Goal: Task Accomplishment & Management: Use online tool/utility

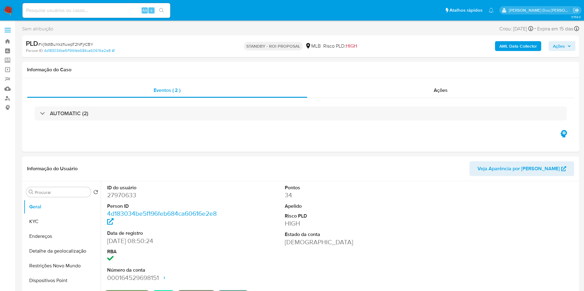
select select "10"
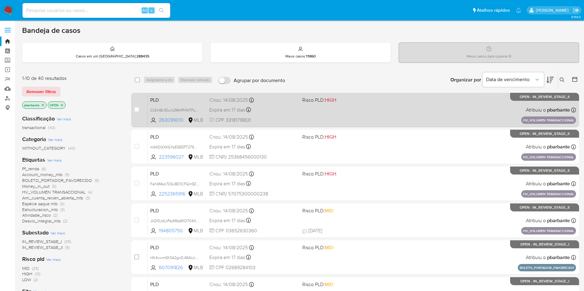
click at [335, 122] on div "PLD Ct3iHBvfDurk2MHPHNTPuor8 263099010 MLB Risco PLD: HIGH Criou: 14/08/2025 Cr…" at bounding box center [362, 109] width 428 height 31
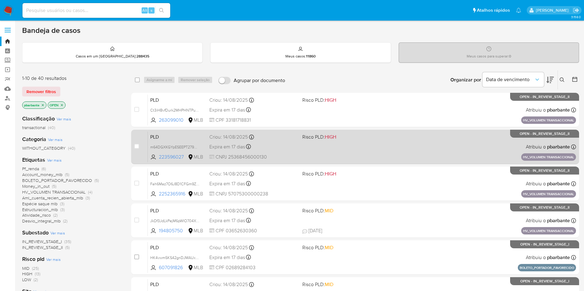
click at [328, 158] on div "PLD m64DGXKGYpESEEPT279ChOcB 223596027 MLB Risco PLD: HIGH Criou: 14/08/2025 Cr…" at bounding box center [362, 146] width 428 height 31
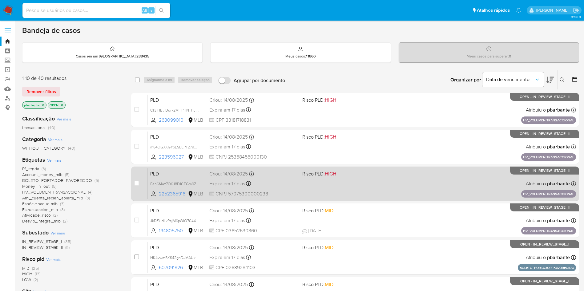
click at [318, 194] on div "PLD Fah6Maz7O6J8D1CFGm9ZorFM 2252365916 MLB Risco PLD: HIGH Criou: 14/08/2025 C…" at bounding box center [362, 183] width 428 height 31
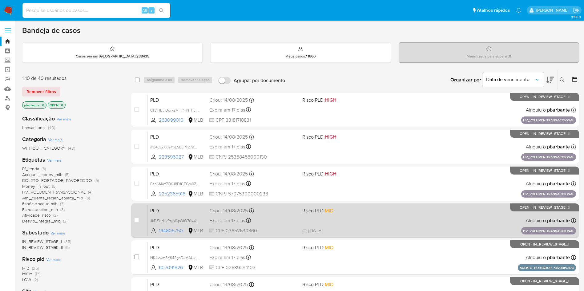
click at [321, 214] on span "Risco PLD: MID" at bounding box center [346, 210] width 88 height 8
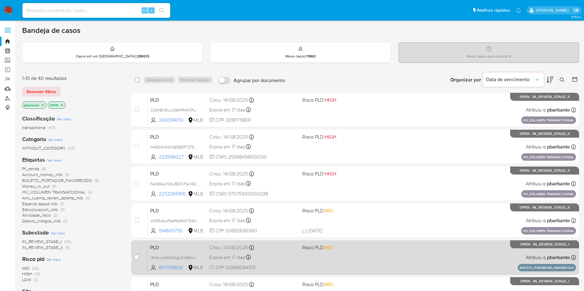
click at [317, 262] on div "case-item-checkbox Incapaz de atribuir o caso PLD HK4vwm5KS42gnDJMAUxQq4FV 6070…" at bounding box center [355, 258] width 448 height 34
click at [296, 251] on div "Criou: 14/08/2025 Criou: 14/08/2025 09:36:10" at bounding box center [253, 248] width 88 height 7
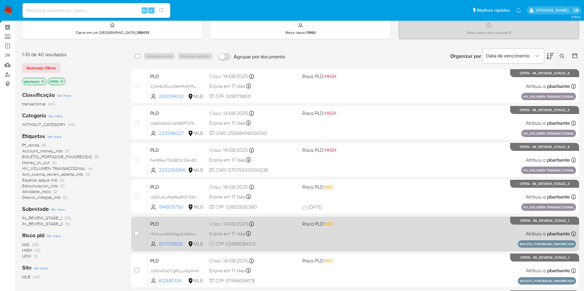
scroll to position [38, 0]
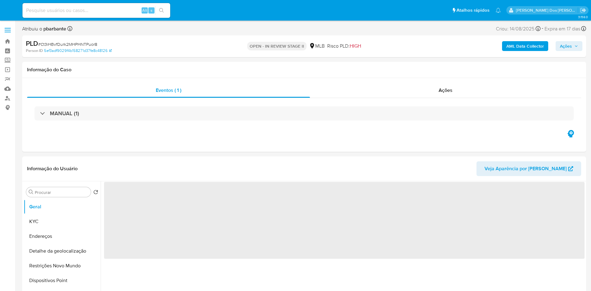
select select "10"
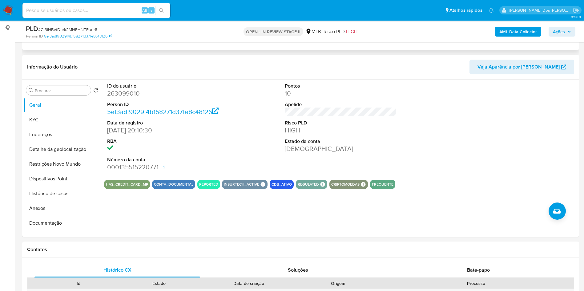
scroll to position [80, 0]
click at [69, 201] on button "Histórico de casos" at bounding box center [60, 193] width 72 height 15
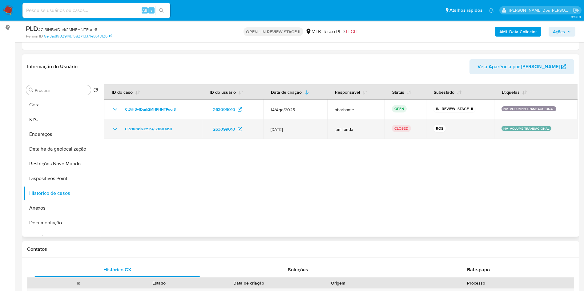
click at [110, 138] on td "CRcXu1kiQJz9h4jS8BaUdSII" at bounding box center [153, 129] width 98 height 20
click at [118, 133] on icon "Mostrar/Ocultar" at bounding box center [114, 129] width 7 height 7
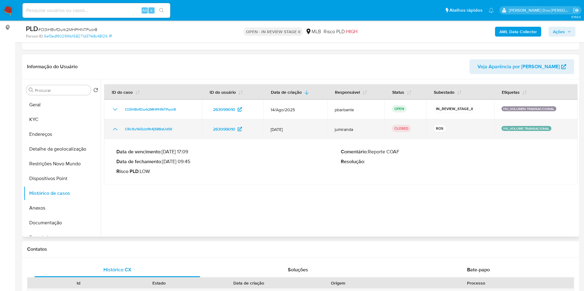
click at [118, 133] on icon "Mostrar/Ocultar" at bounding box center [114, 129] width 7 height 7
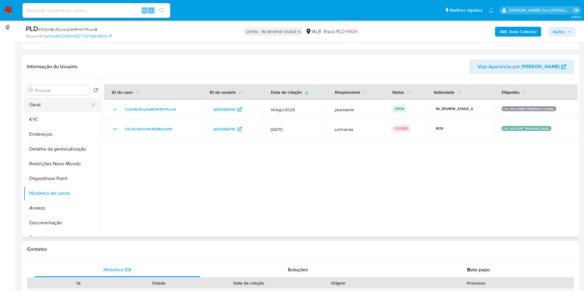
click at [47, 112] on button "Geral" at bounding box center [60, 105] width 72 height 15
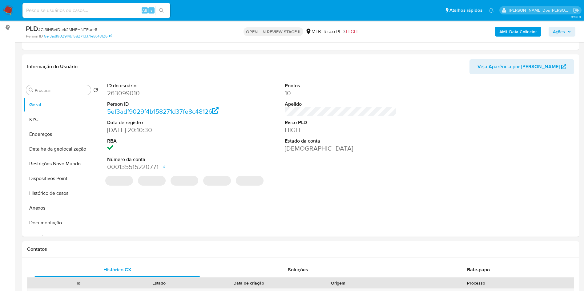
click at [127, 98] on dd "263099010" at bounding box center [163, 93] width 112 height 9
copy dd "263099010"
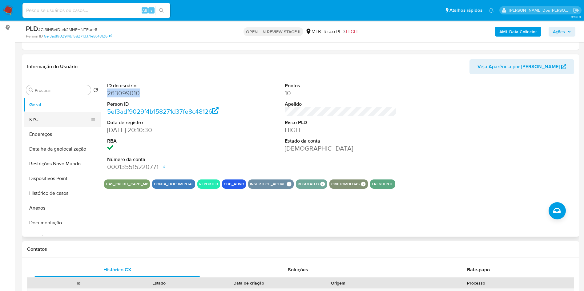
click at [39, 127] on button "KYC" at bounding box center [60, 119] width 72 height 15
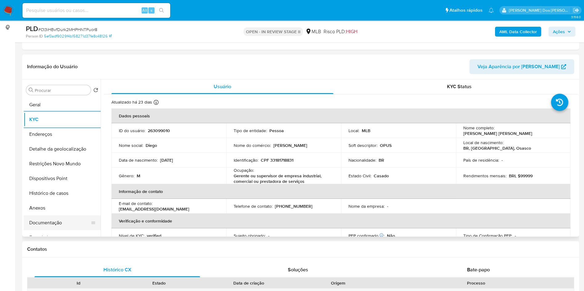
click at [69, 230] on button "Documentação" at bounding box center [60, 223] width 72 height 15
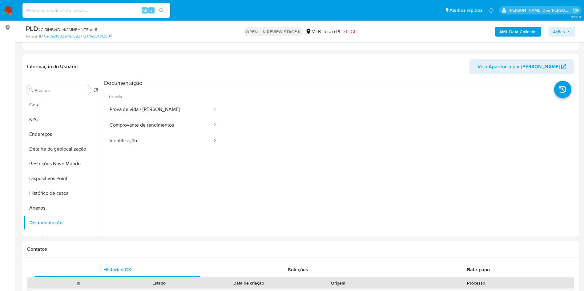
click at [163, 118] on button "Prova de vida / Selfie" at bounding box center [158, 110] width 109 height 16
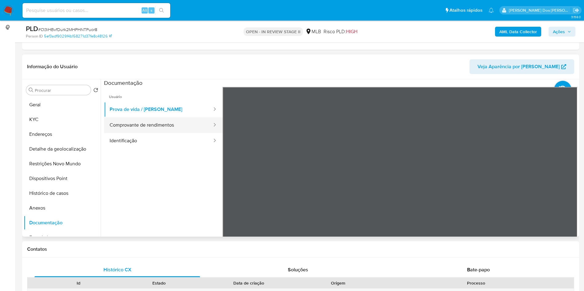
click at [158, 133] on button "Comprovante de rendimentos" at bounding box center [158, 126] width 109 height 16
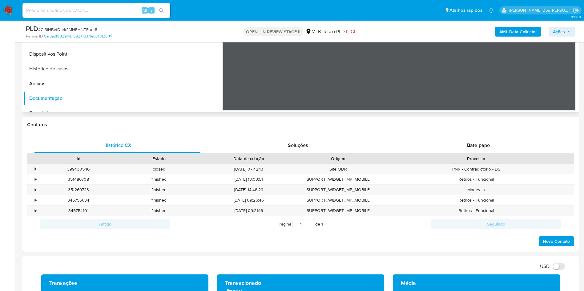
scroll to position [218, 0]
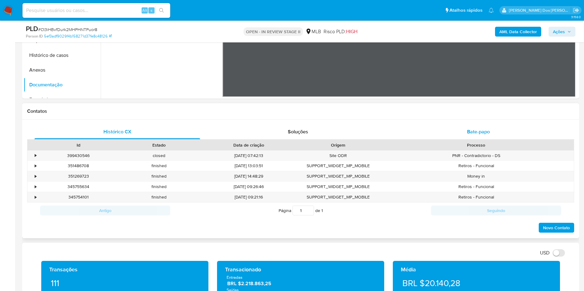
click at [491, 138] on div "Bate-papo" at bounding box center [478, 132] width 166 height 15
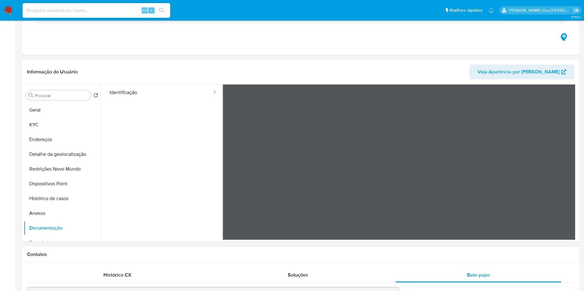
scroll to position [0, 0]
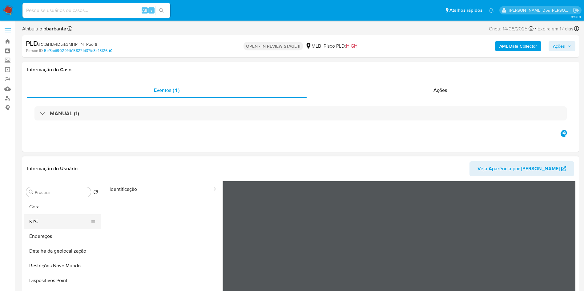
click at [38, 229] on button "KYC" at bounding box center [60, 221] width 72 height 15
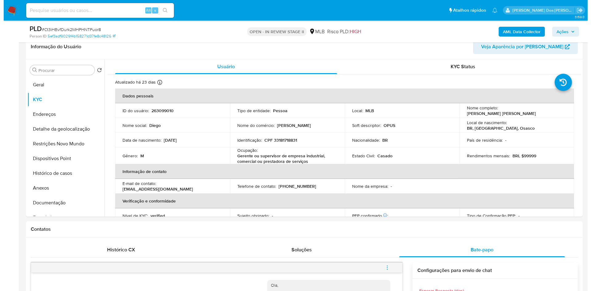
scroll to position [101, 0]
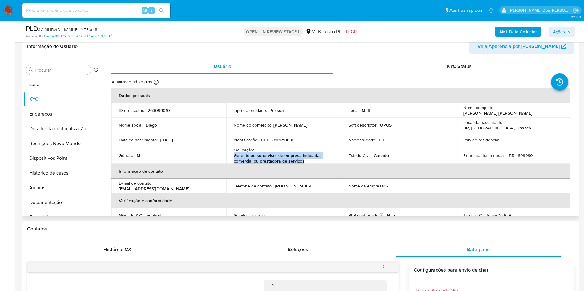
drag, startPoint x: 308, startPoint y: 171, endPoint x: 232, endPoint y: 166, distance: 76.2
click at [232, 164] on td "Ocupação : Gerente ou supervisor de empresa industrial, comercial ou prestadora…" at bounding box center [283, 155] width 115 height 17
copy p "Gerente ou supervisor de empresa industrial, comercial ou prestadora de serviços"
click at [515, 30] on b "AML Data Collector" at bounding box center [518, 32] width 38 height 10
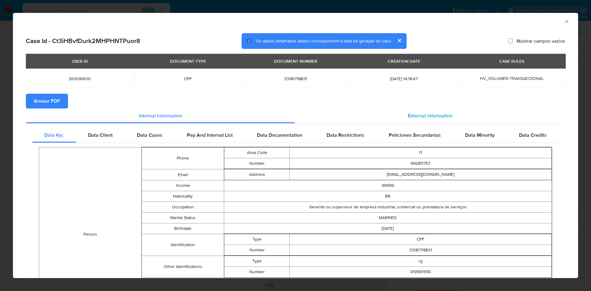
click at [450, 114] on div "External information" at bounding box center [430, 116] width 270 height 15
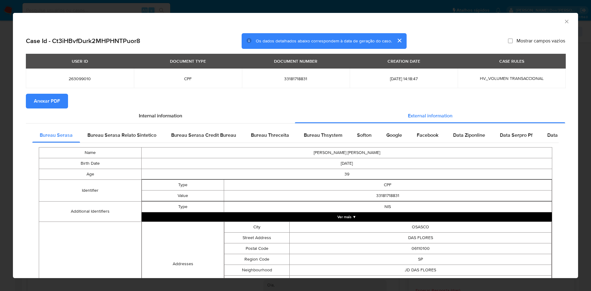
click at [36, 101] on span "Anexar PDF" at bounding box center [47, 101] width 26 height 14
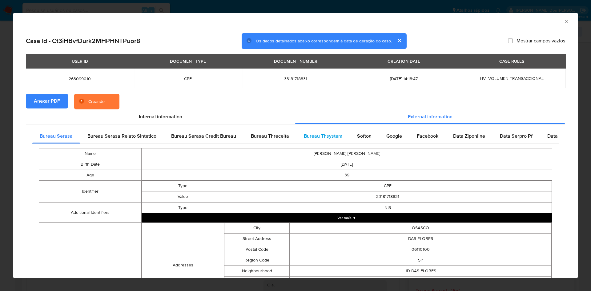
click at [333, 131] on div "Bureau Thsystem" at bounding box center [322, 136] width 53 height 15
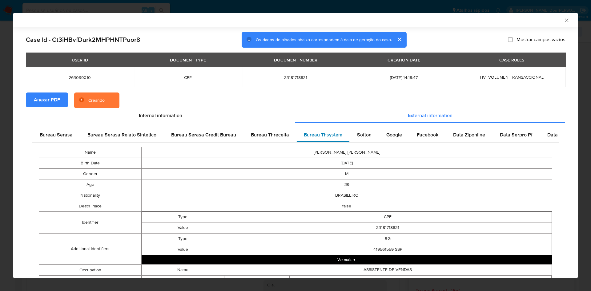
scroll to position [257, 0]
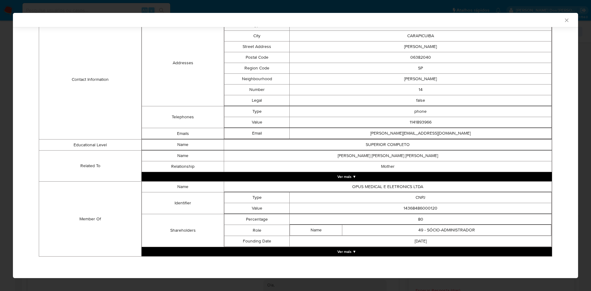
click at [350, 246] on td "2011-08-12" at bounding box center [421, 241] width 262 height 11
click at [342, 250] on button "Ver mais ▼" at bounding box center [347, 251] width 410 height 9
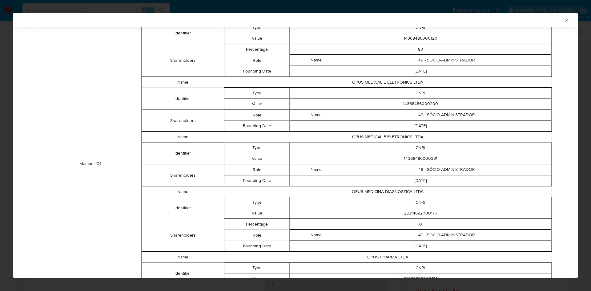
scroll to position [421, 0]
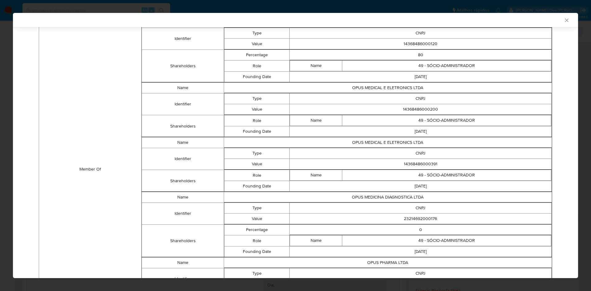
click at [422, 46] on td "14368486000120" at bounding box center [421, 44] width 262 height 11
copy td "14368486000120"
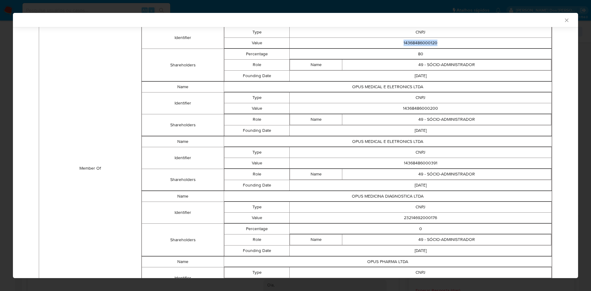
scroll to position [420, 0]
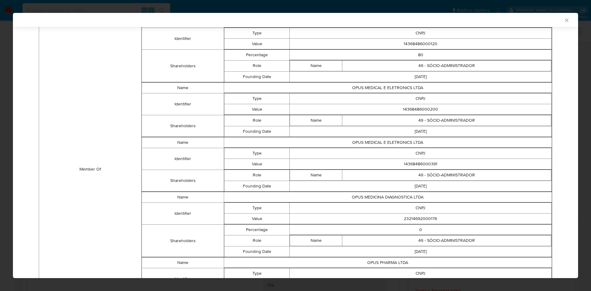
click at [414, 109] on td "14368486000200" at bounding box center [421, 109] width 262 height 11
copy td "14368486000200"
click at [428, 166] on td "14368486000391" at bounding box center [421, 164] width 262 height 11
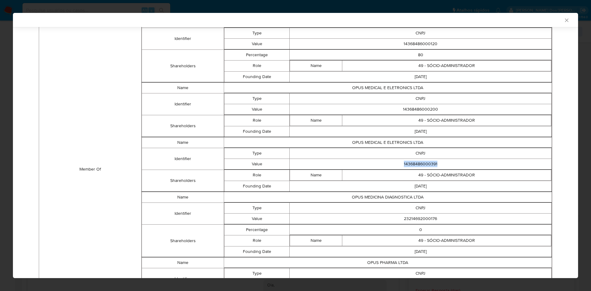
copy td "14368486000391"
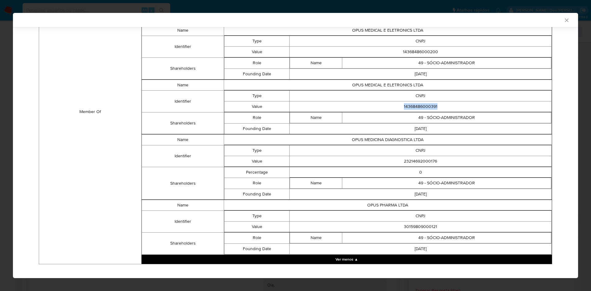
scroll to position [485, 0]
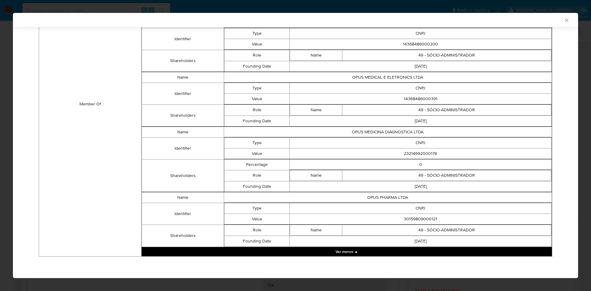
click at [422, 155] on td "23214692000176" at bounding box center [421, 153] width 262 height 11
copy td "23214692000176"
click at [409, 220] on td "30159809000121" at bounding box center [421, 219] width 262 height 11
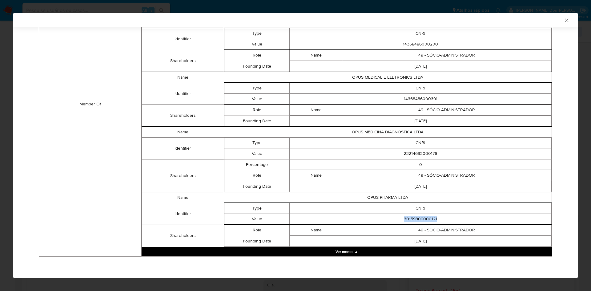
copy td "30159809000121"
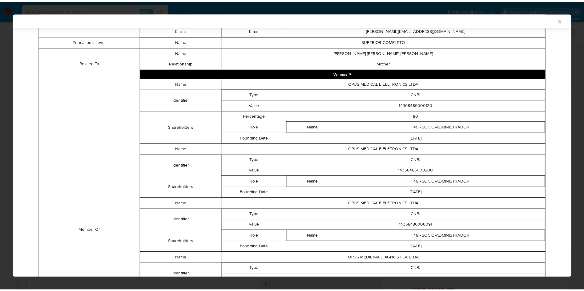
scroll to position [358, 0]
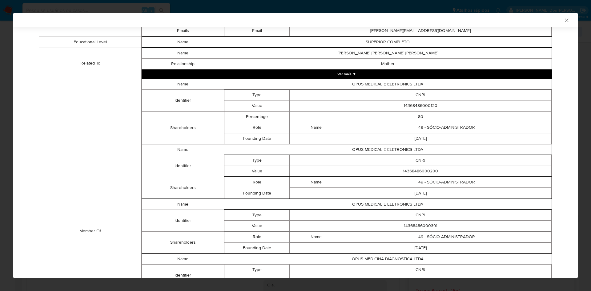
click at [417, 108] on td "14368486000120" at bounding box center [421, 105] width 262 height 11
copy td "14368486000120"
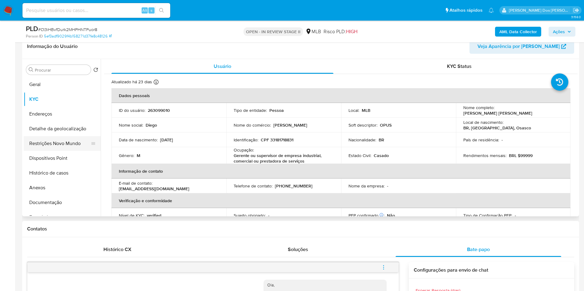
click at [36, 151] on button "Restrições Novo Mundo" at bounding box center [60, 143] width 72 height 15
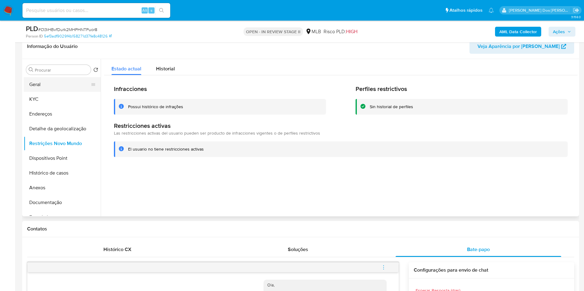
click at [63, 92] on button "Geral" at bounding box center [60, 84] width 72 height 15
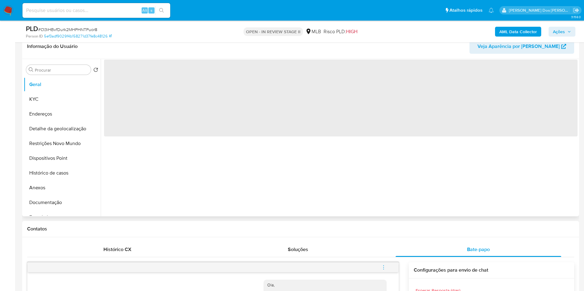
click at [213, 159] on div "‌" at bounding box center [339, 138] width 477 height 158
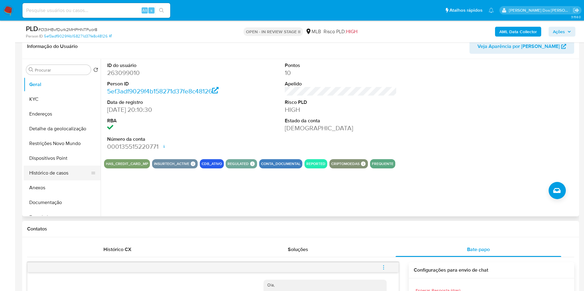
click at [62, 181] on button "Histórico de casos" at bounding box center [60, 173] width 72 height 15
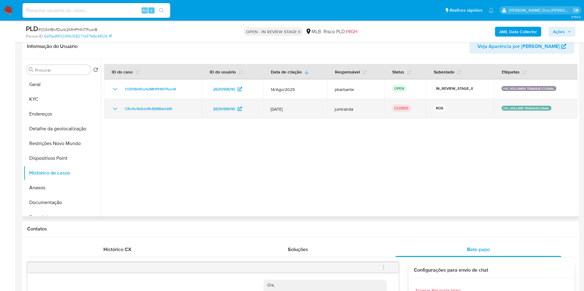
click at [114, 113] on icon "Mostrar/Ocultar" at bounding box center [114, 108] width 7 height 7
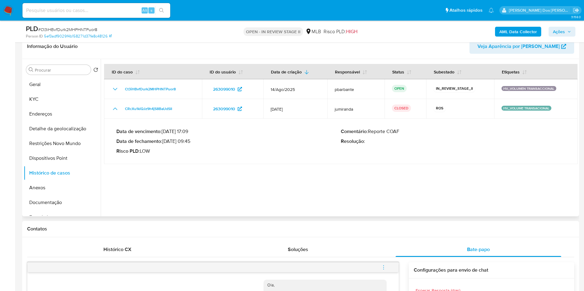
drag, startPoint x: 192, startPoint y: 154, endPoint x: 164, endPoint y: 154, distance: 27.4
click at [164, 145] on p "Data de fechamento : 10/02/2025 09:45" at bounding box center [228, 141] width 224 height 6
click at [45, 107] on button "KYC" at bounding box center [60, 99] width 72 height 15
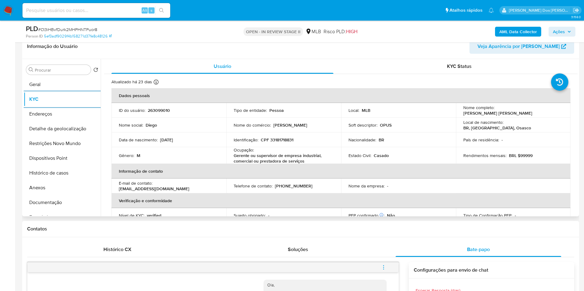
scroll to position [258, 0]
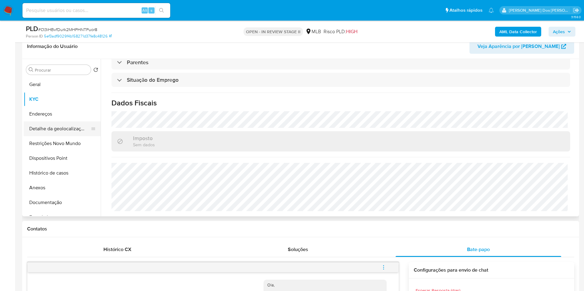
click at [43, 136] on button "Detalhe da geolocalização" at bounding box center [60, 129] width 72 height 15
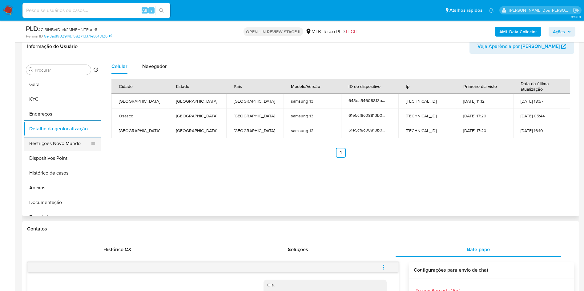
click at [51, 151] on button "Restrições Novo Mundo" at bounding box center [60, 143] width 72 height 15
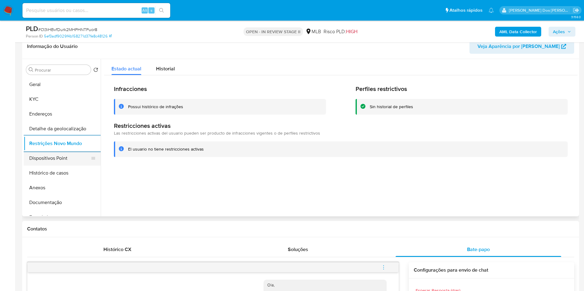
click at [38, 162] on button "Dispositivos Point" at bounding box center [60, 158] width 72 height 15
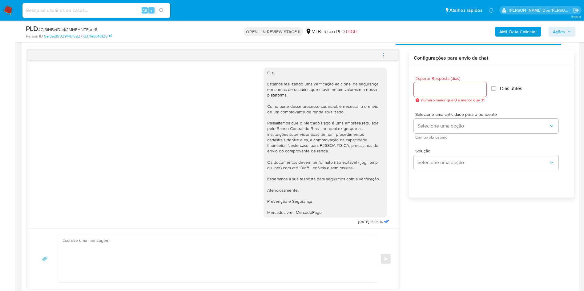
scroll to position [138, 0]
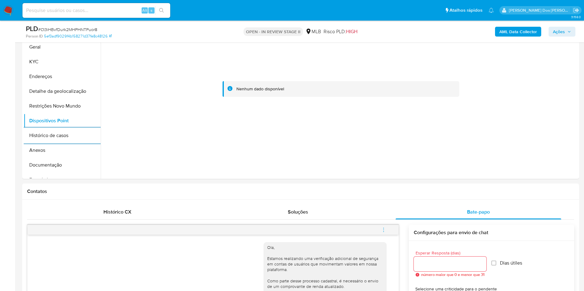
click at [564, 32] on span "Ações" at bounding box center [559, 32] width 12 height 10
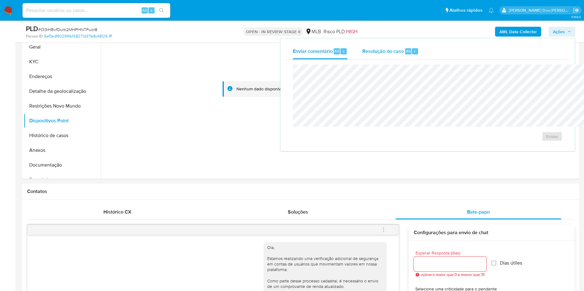
click at [362, 56] on div "Resolução do caso Alt r" at bounding box center [390, 51] width 56 height 16
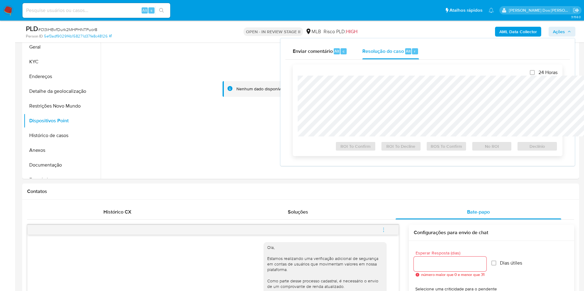
click at [333, 75] on div "24 Horas ROI To Confirm ROI To Decline ROS To Confirm No ROI Declínio" at bounding box center [428, 111] width 260 height 82
click at [156, 84] on div at bounding box center [340, 89] width 473 height 135
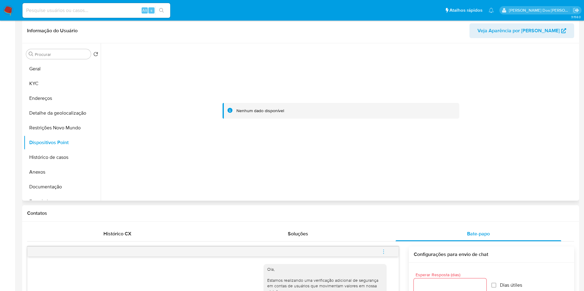
scroll to position [0, 0]
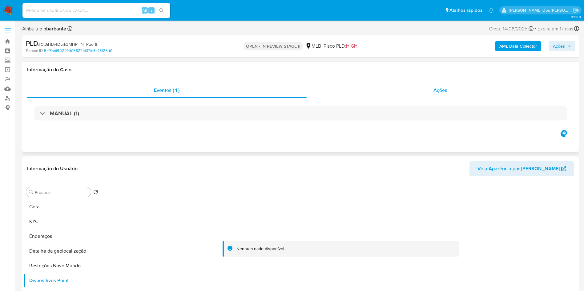
click at [433, 87] on span "Ações" at bounding box center [440, 90] width 14 height 7
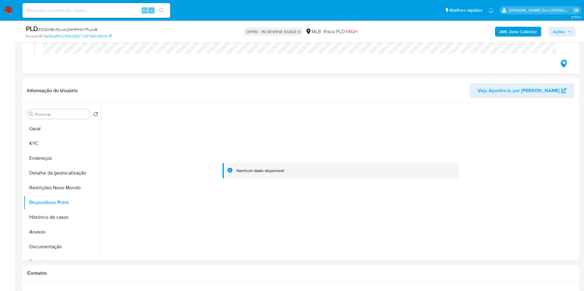
scroll to position [103, 0]
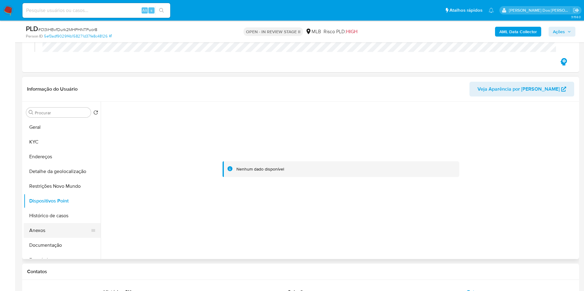
click at [31, 238] on button "Anexos" at bounding box center [60, 230] width 72 height 15
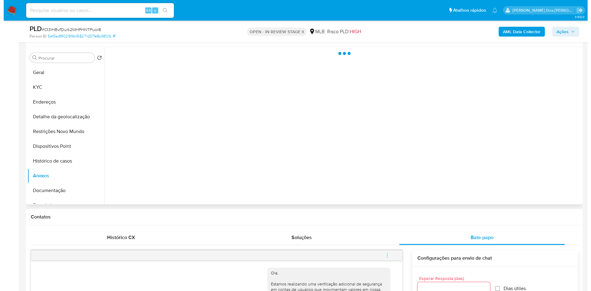
scroll to position [162, 0]
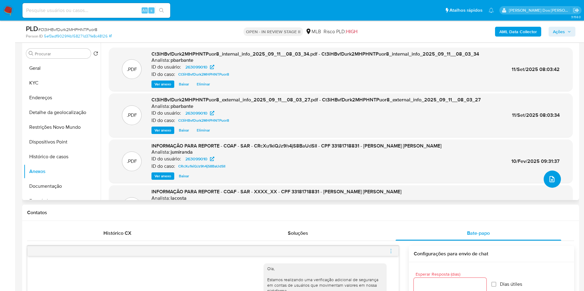
click at [550, 188] on button "upload-file" at bounding box center [551, 179] width 17 height 17
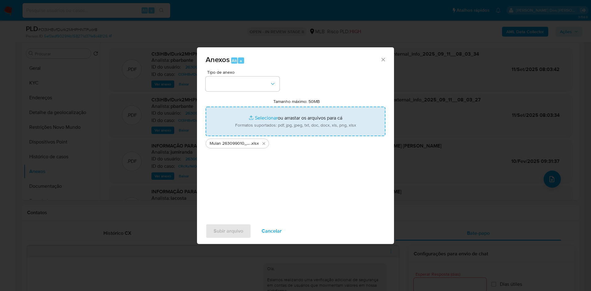
type input "C:\fakepath\2º SAR - XXX - CPF 33181718831 - DIEGO DA SILVA FERREIRA.pdf"
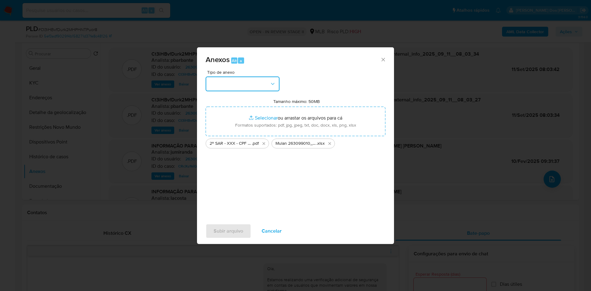
click at [238, 77] on button "button" at bounding box center [243, 84] width 74 height 15
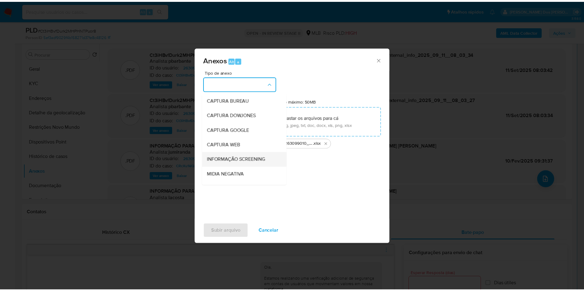
scroll to position [82, 0]
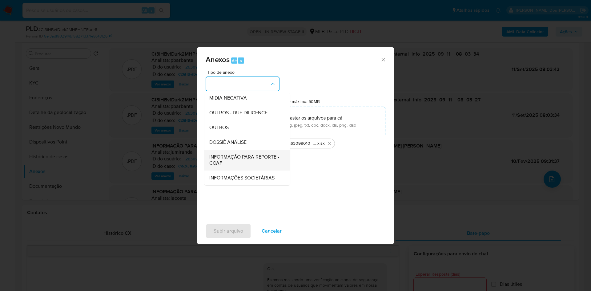
click at [232, 154] on span "INFORMAÇÃO PARA REPORTE - COAF" at bounding box center [245, 160] width 72 height 12
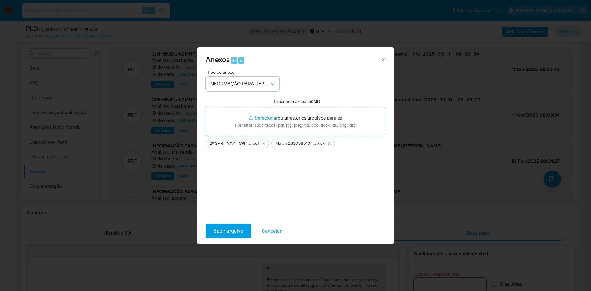
click at [214, 237] on span "Subir arquivo" at bounding box center [229, 232] width 30 height 14
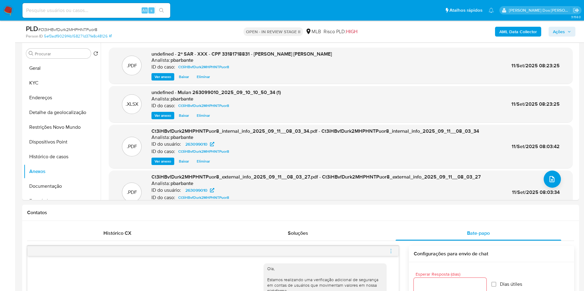
click at [560, 30] on span "Ações" at bounding box center [559, 32] width 12 height 10
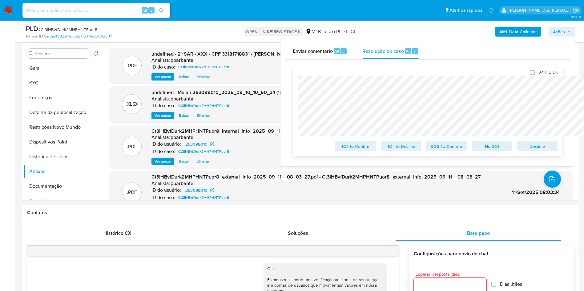
click at [442, 147] on span "ROS To Confirm" at bounding box center [446, 146] width 32 height 9
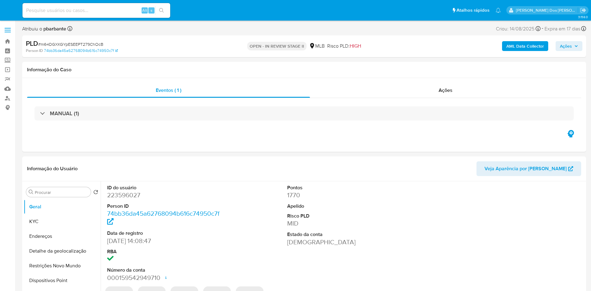
select select "10"
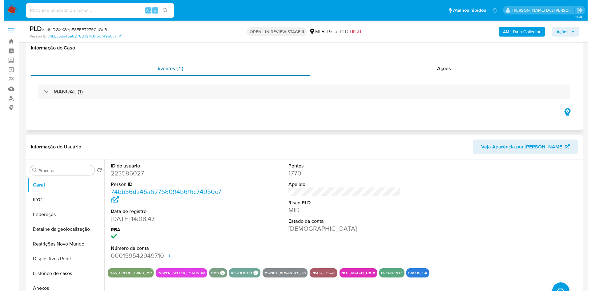
scroll to position [64, 0]
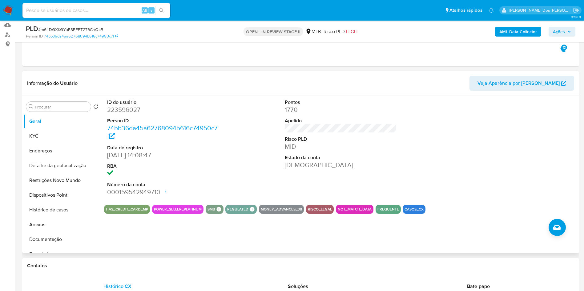
click at [119, 114] on dd "223596027" at bounding box center [163, 110] width 112 height 9
copy dd "223596027"
click at [62, 247] on button "Documentação" at bounding box center [60, 239] width 72 height 15
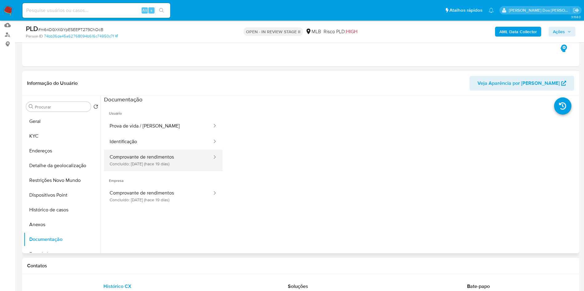
click at [145, 166] on button "Comprovante de rendimentos Concluído: 23/08/2025 (hace 19 días)" at bounding box center [158, 160] width 109 height 21
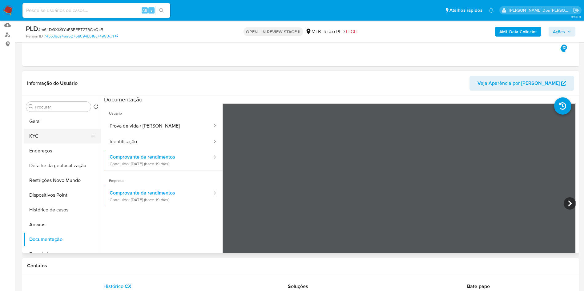
click at [58, 144] on button "KYC" at bounding box center [60, 136] width 72 height 15
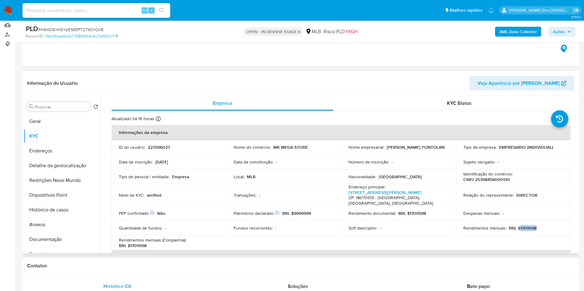
drag, startPoint x: 541, startPoint y: 231, endPoint x: 517, endPoint y: 232, distance: 24.3
click at [517, 231] on div "Rendimentos mensais : BRL $1709598" at bounding box center [513, 229] width 100 height 6
copy p "1709598"
click at [526, 31] on b "AML Data Collector" at bounding box center [518, 32] width 38 height 10
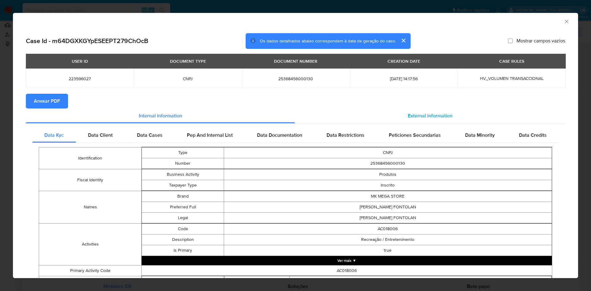
click at [410, 112] on div "External information" at bounding box center [430, 116] width 270 height 15
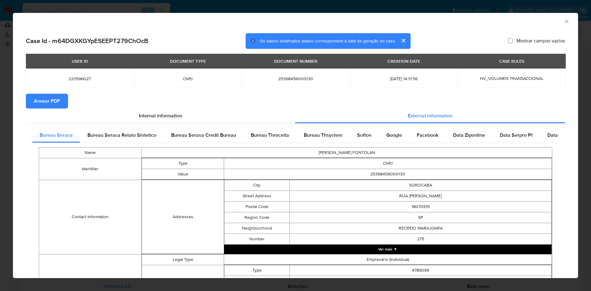
click at [57, 105] on span "Anexar PDF" at bounding box center [47, 101] width 26 height 14
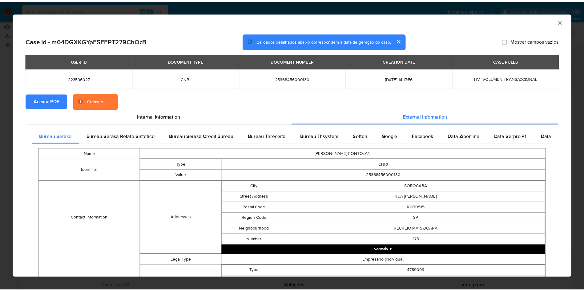
scroll to position [182, 0]
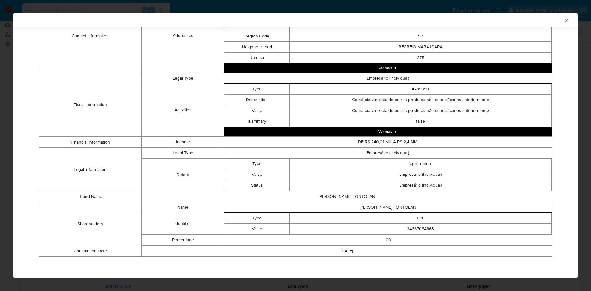
click at [410, 230] on td "34667084863" at bounding box center [421, 229] width 262 height 11
copy td "34667084863"
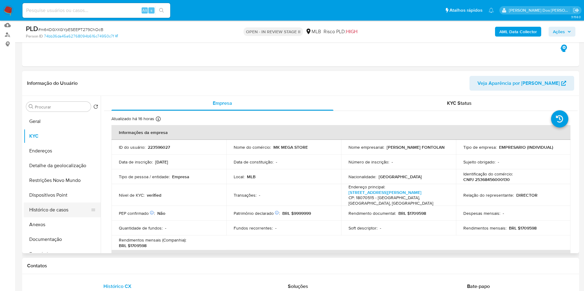
click at [70, 218] on button "Histórico de casos" at bounding box center [60, 210] width 72 height 15
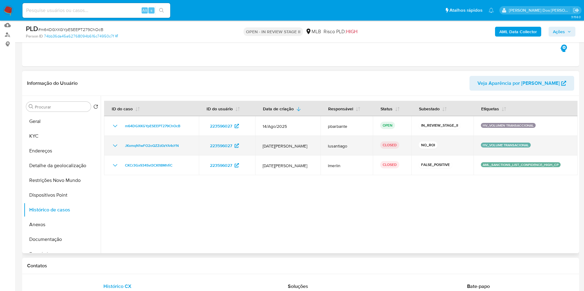
click at [115, 150] on icon "Mostrar/Ocultar" at bounding box center [114, 145] width 7 height 7
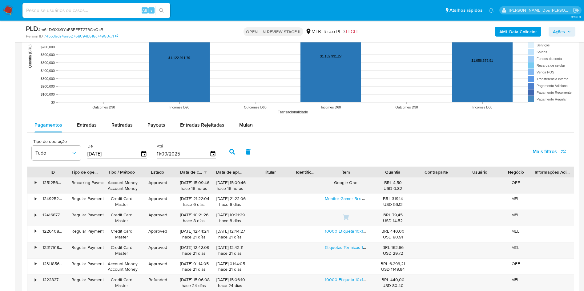
scroll to position [593, 0]
click at [77, 128] on div "Entradas" at bounding box center [87, 125] width 20 height 15
select select "10"
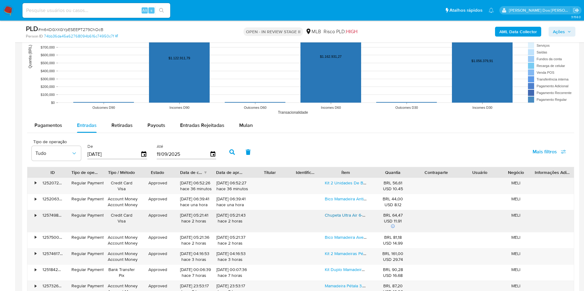
click at [344, 218] on link "Chupeta Ultra Air 6-18m Pinguim Rosa E Roxo 2 Unidades Philips Avent Scf080/22" at bounding box center [403, 215] width 157 height 6
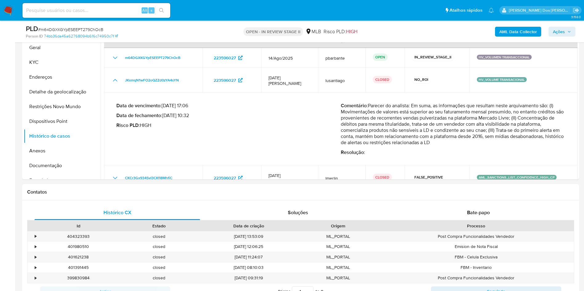
scroll to position [137, 0]
click at [57, 174] on button "Documentação" at bounding box center [60, 166] width 72 height 15
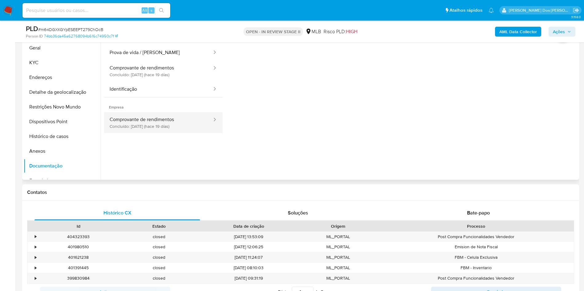
click at [170, 133] on button "Comprovante de rendimentos Concluído: 23/08/2025 (hace 19 días)" at bounding box center [158, 122] width 109 height 21
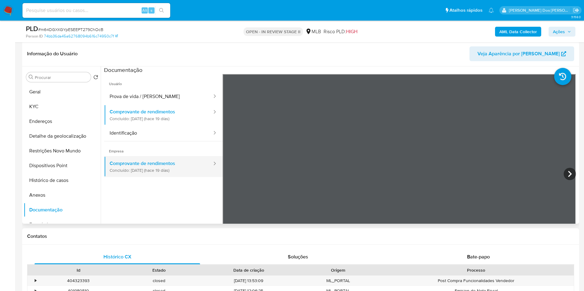
scroll to position [92, 0]
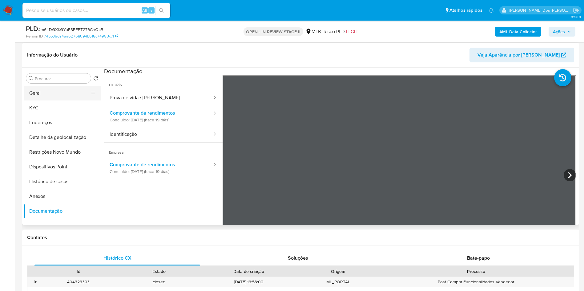
click at [58, 101] on button "Geral" at bounding box center [60, 93] width 72 height 15
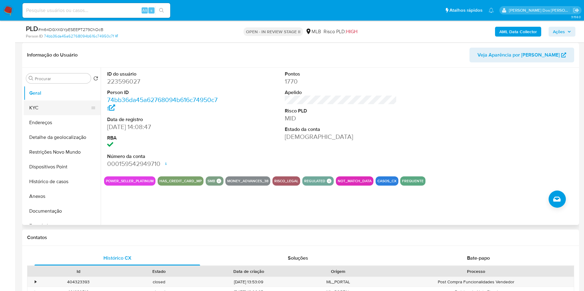
click at [50, 115] on button "KYC" at bounding box center [60, 108] width 72 height 15
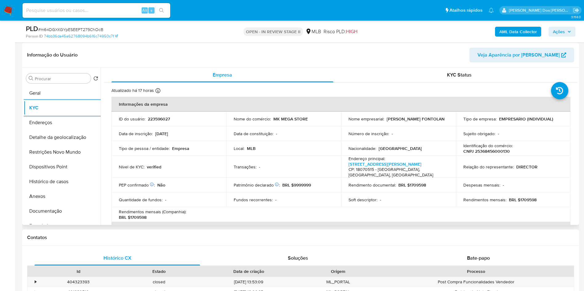
scroll to position [360, 0]
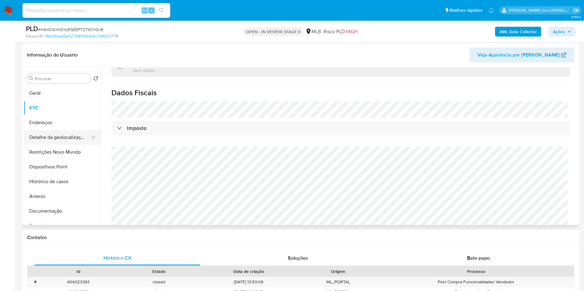
click at [27, 145] on button "Detalhe da geolocalização" at bounding box center [60, 137] width 72 height 15
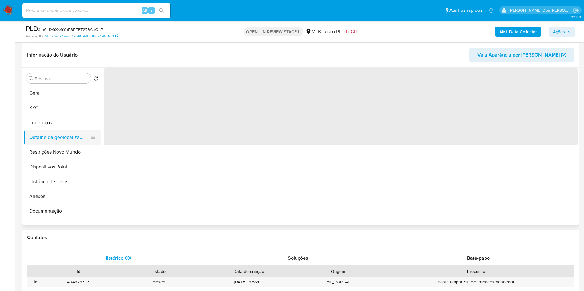
scroll to position [0, 0]
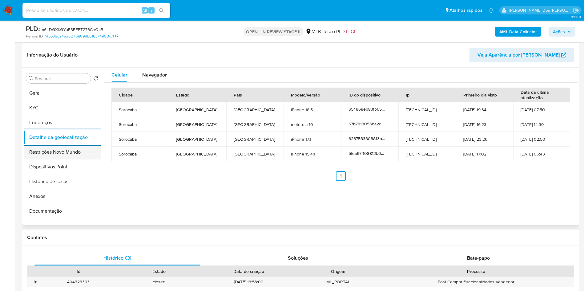
click at [33, 159] on button "Restrições Novo Mundo" at bounding box center [60, 152] width 72 height 15
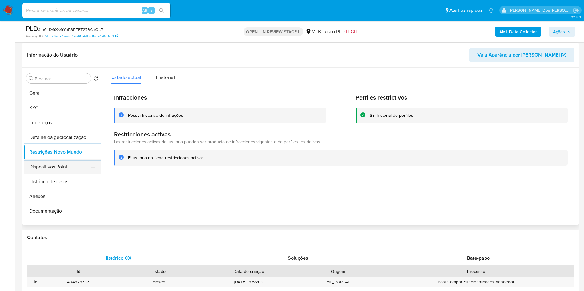
click at [32, 174] on button "Dispositivos Point" at bounding box center [60, 167] width 72 height 15
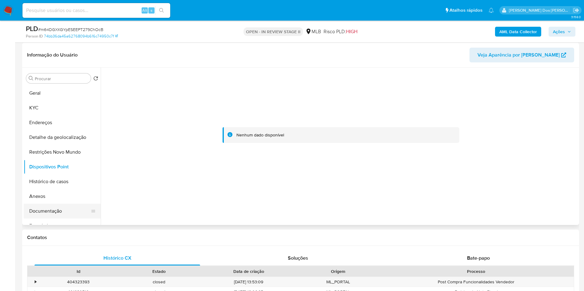
click at [48, 219] on button "Documentação" at bounding box center [60, 211] width 72 height 15
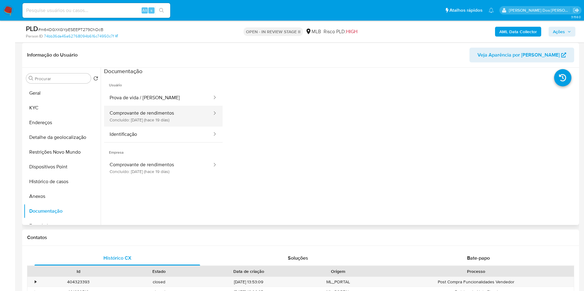
click at [152, 127] on button "Comprovante de rendimentos Concluído: 23/08/2025 (hace 19 días)" at bounding box center [158, 116] width 109 height 21
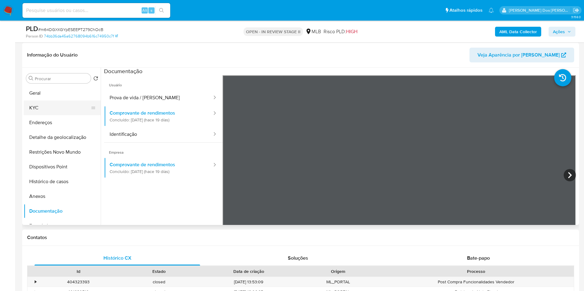
click at [49, 114] on button "KYC" at bounding box center [60, 108] width 72 height 15
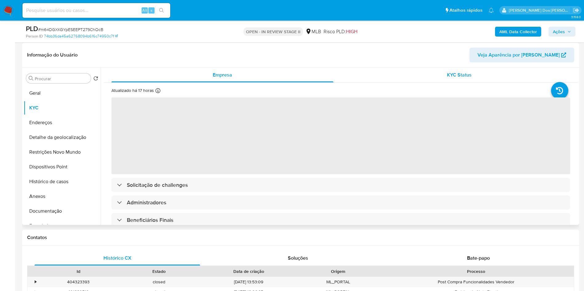
click at [461, 82] on div "KYC Status" at bounding box center [459, 75] width 222 height 15
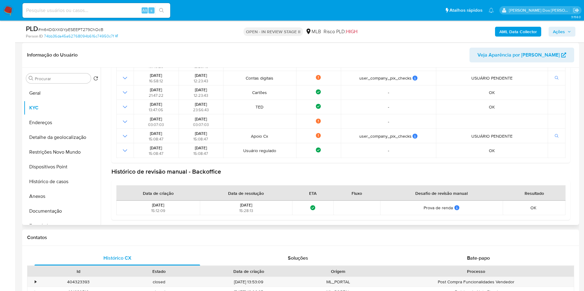
scroll to position [186, 0]
click at [567, 28] on span "Ações" at bounding box center [562, 31] width 18 height 9
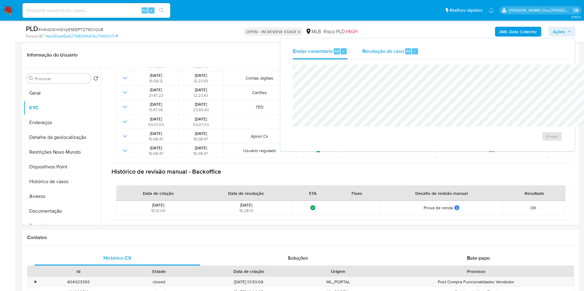
click at [362, 43] on div "Resolução do caso Alt r" at bounding box center [390, 51] width 56 height 16
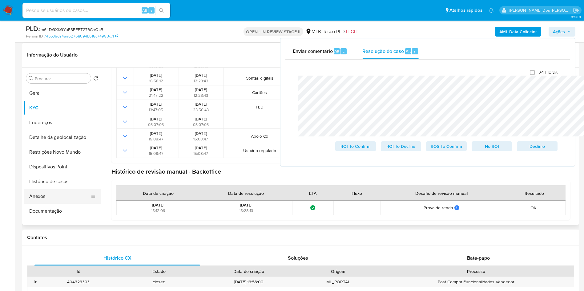
click at [39, 204] on button "Anexos" at bounding box center [60, 196] width 72 height 15
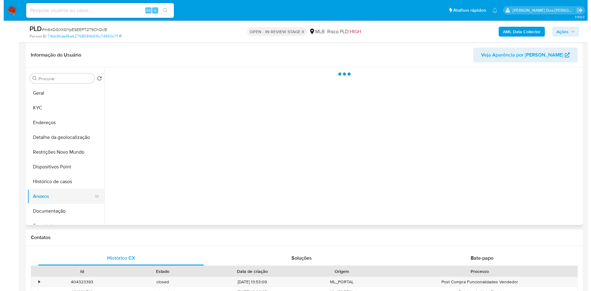
scroll to position [0, 0]
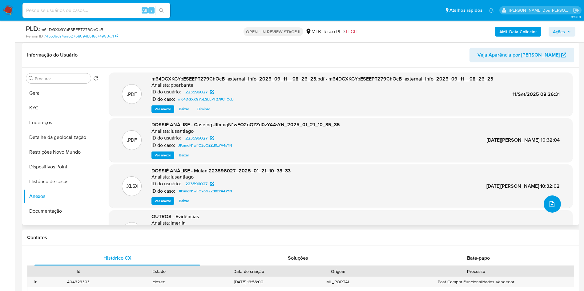
click at [543, 213] on button "upload-file" at bounding box center [551, 204] width 17 height 17
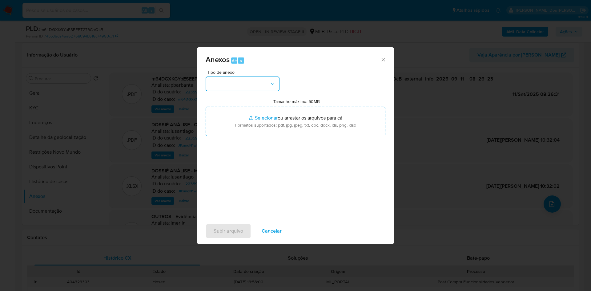
click at [222, 77] on button "button" at bounding box center [243, 84] width 74 height 15
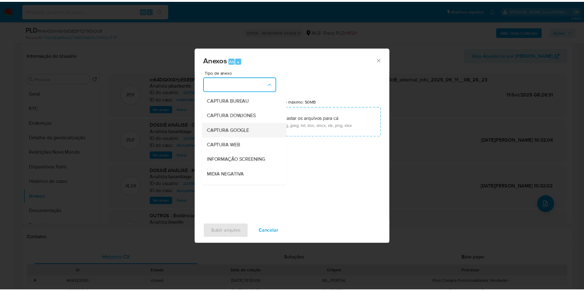
scroll to position [82, 0]
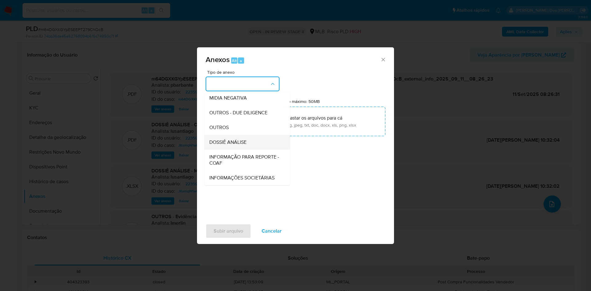
click at [218, 139] on span "DOSSIÊ ANÁLISE" at bounding box center [227, 142] width 37 height 6
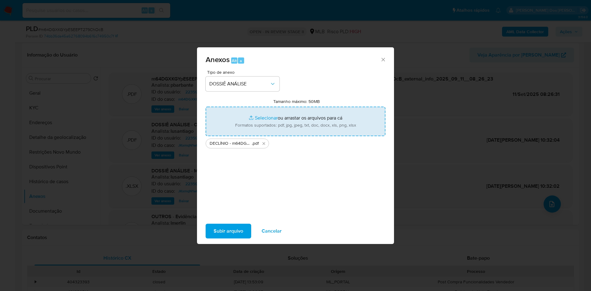
type input "C:\fakepath\Mulan 223596027_2025_09_10_10_51_43.xlsx"
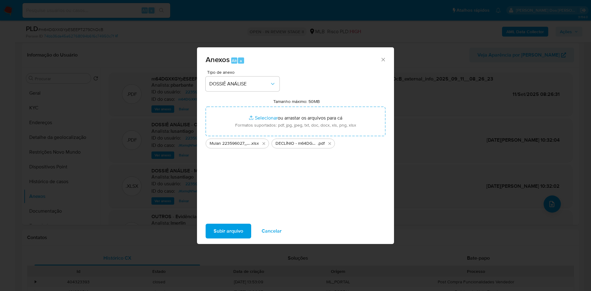
click at [216, 234] on span "Subir arquivo" at bounding box center [229, 232] width 30 height 14
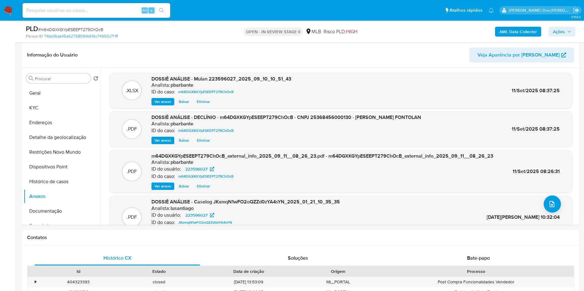
click at [556, 32] on span "Ações" at bounding box center [559, 32] width 12 height 10
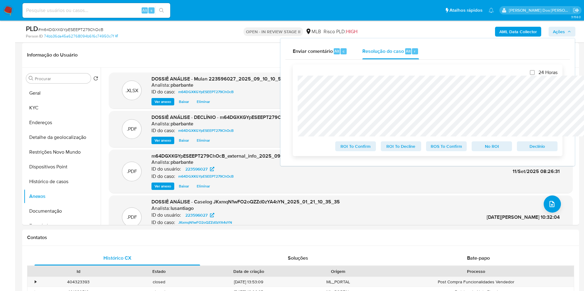
click at [534, 147] on span "Declínio" at bounding box center [537, 146] width 32 height 9
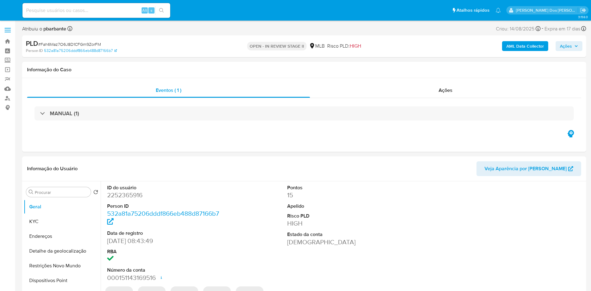
select select "10"
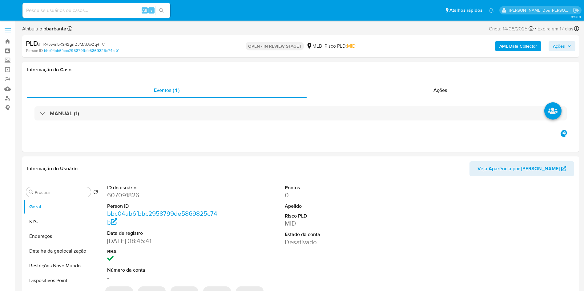
select select "10"
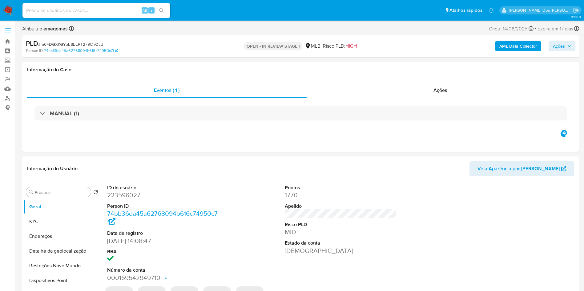
select select "10"
click at [437, 87] on span "Ações" at bounding box center [440, 90] width 14 height 7
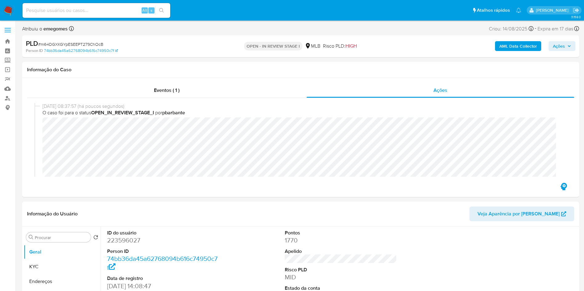
click at [564, 41] on div "AML Data Collector Ações" at bounding box center [485, 46] width 182 height 14
click at [563, 46] on span "Ações" at bounding box center [559, 46] width 12 height 10
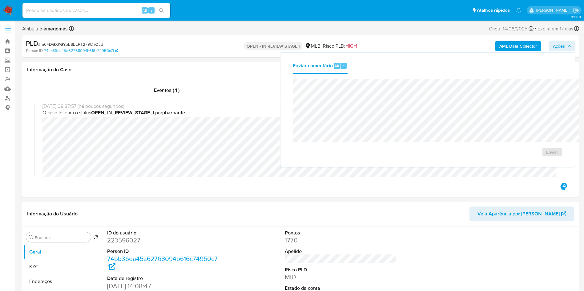
click at [88, 46] on span "# m64DGXKGYpESEEPT279ChOcB" at bounding box center [70, 44] width 65 height 6
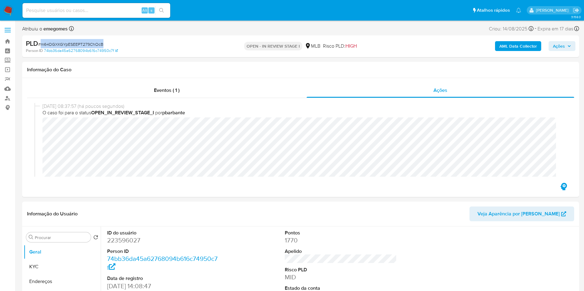
click at [88, 46] on span "# m64DGXKGYpESEEPT279ChOcB" at bounding box center [70, 44] width 65 height 6
copy span "m64DGXKGYpESEEPT279ChOcB"
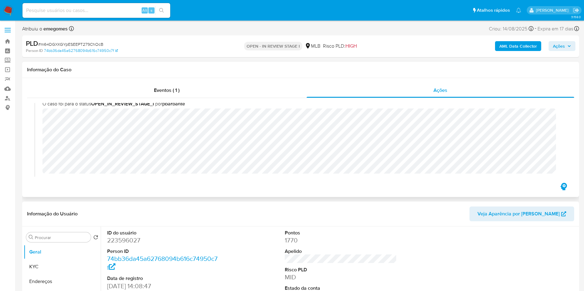
scroll to position [8, 0]
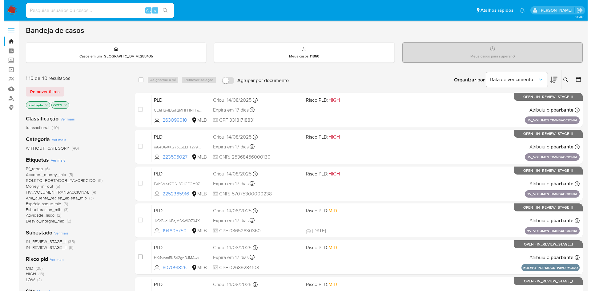
scroll to position [38, 0]
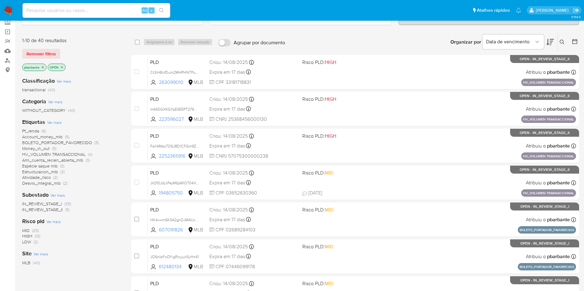
click at [559, 45] on button at bounding box center [563, 41] width 10 height 7
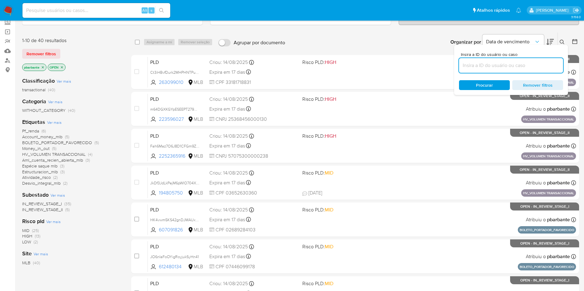
click at [497, 64] on input at bounding box center [511, 66] width 104 height 8
type input "m64DGXKGYpESEEPT279ChOcB"
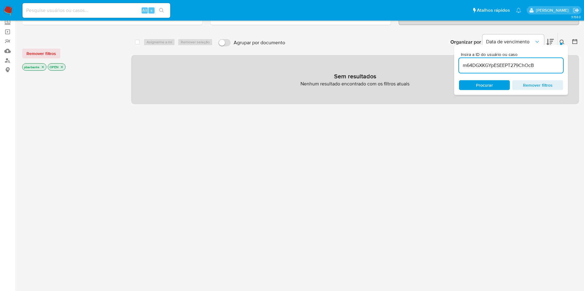
click at [43, 69] on icon "close-filter" at bounding box center [43, 67] width 4 height 4
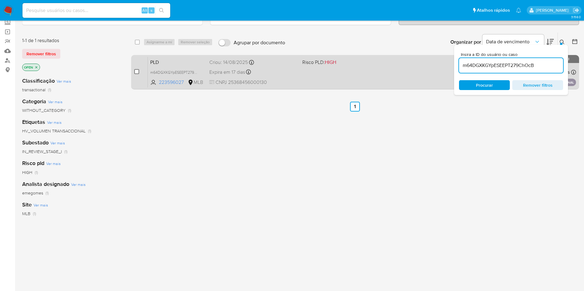
click at [139, 74] on input "checkbox" at bounding box center [136, 71] width 5 height 5
checkbox input "true"
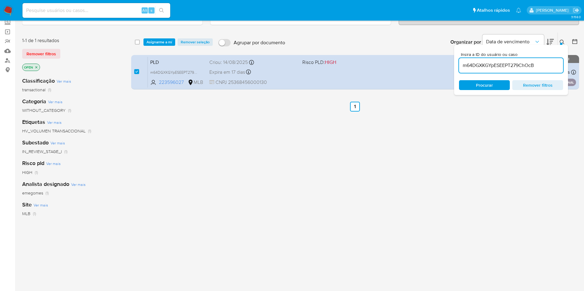
click at [178, 48] on div "select-all-cases-checkbox Asignarme a mí Remover seleção Agrupar por documento …" at bounding box center [355, 42] width 448 height 19
click at [172, 44] on span "Asignarme a mí" at bounding box center [159, 42] width 26 height 6
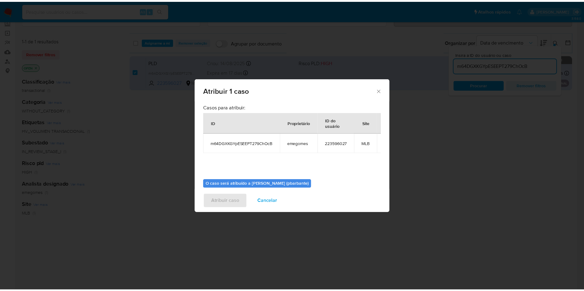
scroll to position [34, 0]
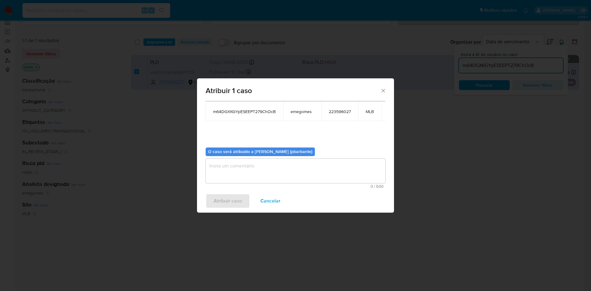
click at [229, 168] on textarea "assign-modal" at bounding box center [296, 171] width 180 height 25
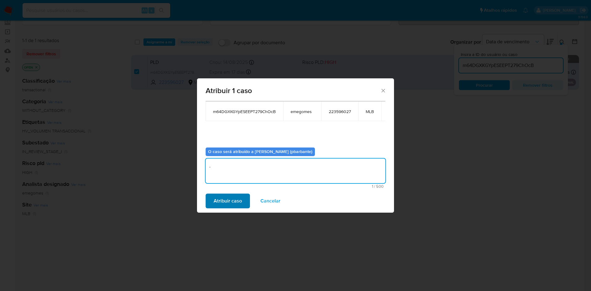
type textarea "."
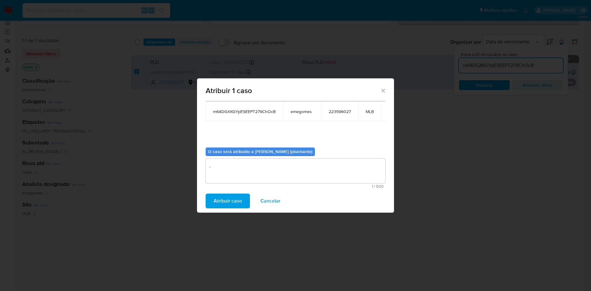
click at [214, 201] on span "Atribuir caso" at bounding box center [228, 201] width 28 height 14
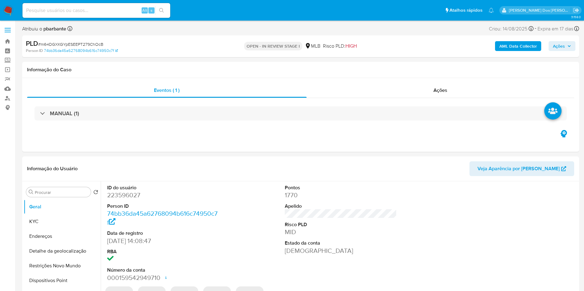
select select "10"
click at [566, 41] on button "Ações" at bounding box center [561, 46] width 27 height 10
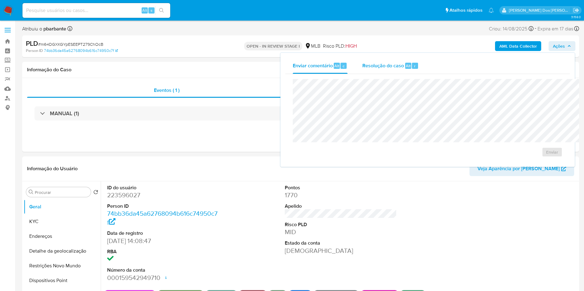
click at [362, 71] on div "Resolução do caso Alt r" at bounding box center [390, 66] width 56 height 16
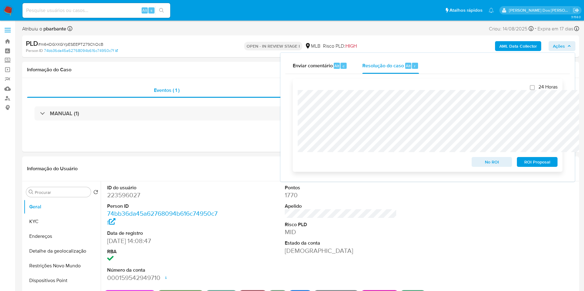
click at [486, 162] on span "No ROI" at bounding box center [492, 162] width 32 height 9
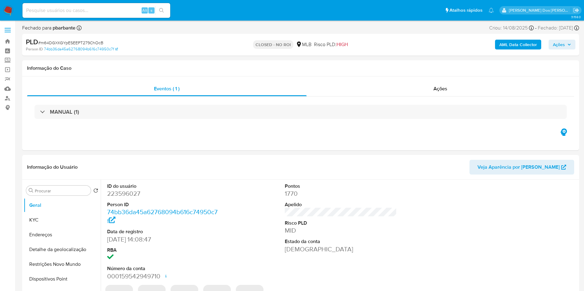
select select "10"
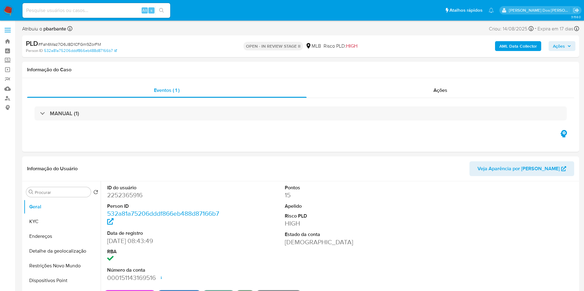
select select "10"
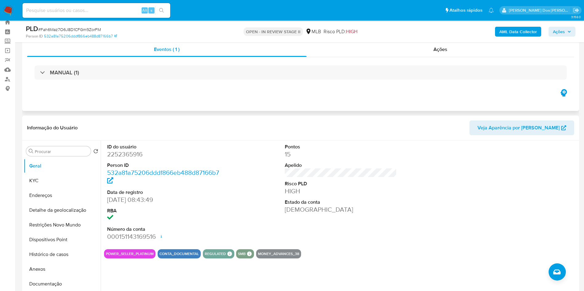
scroll to position [26, 0]
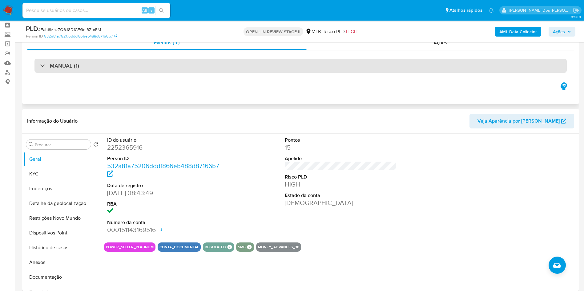
click at [129, 68] on div "MANUAL (1)" at bounding box center [300, 66] width 532 height 14
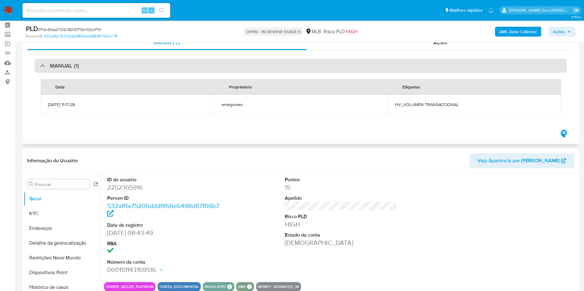
click at [129, 68] on div "MANUAL (1)" at bounding box center [300, 66] width 532 height 14
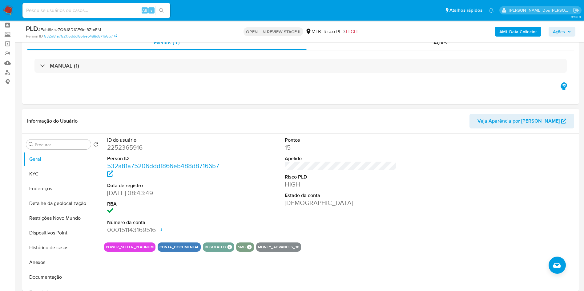
click at [126, 152] on dd "2252365916" at bounding box center [163, 147] width 112 height 9
copy dd "2252365916"
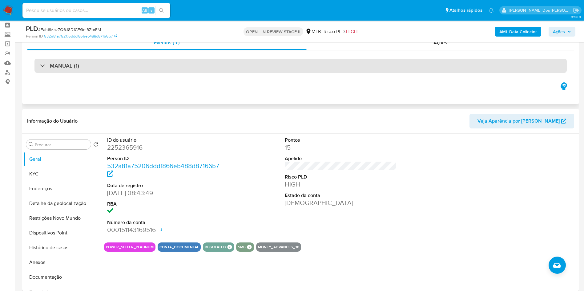
click at [102, 62] on div "MANUAL (1)" at bounding box center [300, 66] width 532 height 14
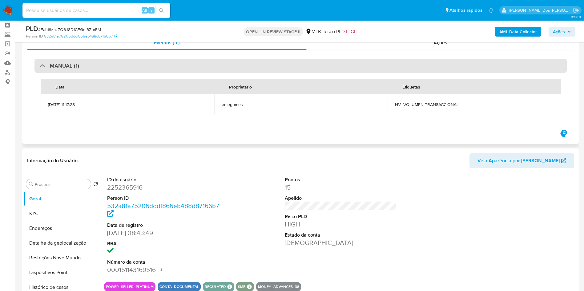
click at [102, 62] on div "MANUAL (1)" at bounding box center [300, 66] width 532 height 14
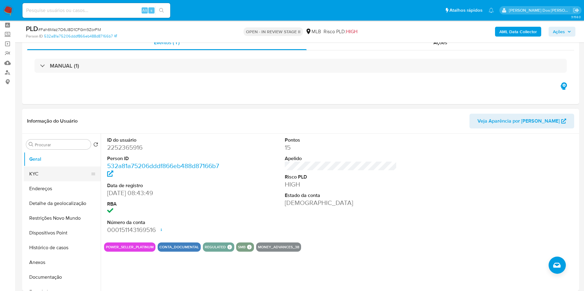
click at [27, 182] on button "KYC" at bounding box center [60, 174] width 72 height 15
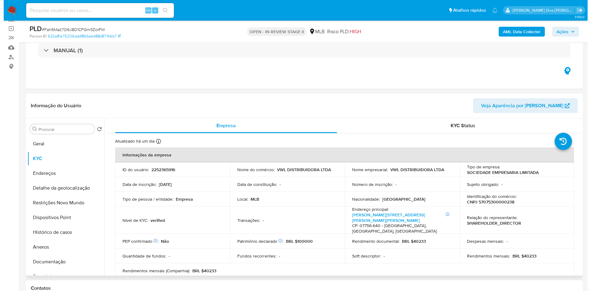
scroll to position [43, 0]
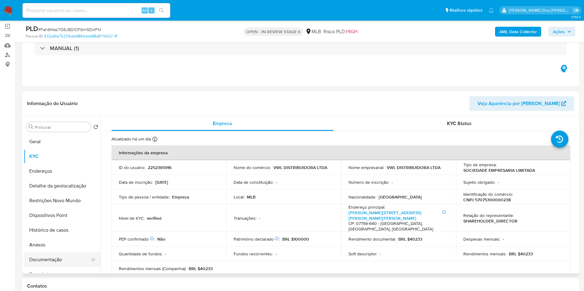
click at [55, 262] on button "Documentação" at bounding box center [60, 260] width 72 height 15
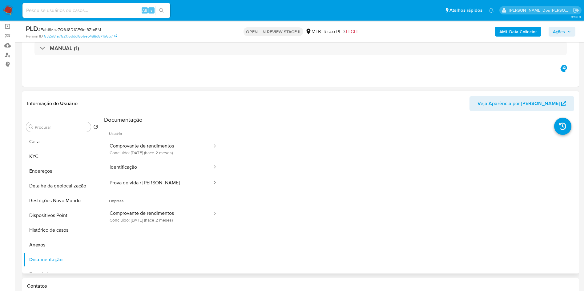
click at [168, 139] on span "Usuário" at bounding box center [163, 131] width 118 height 15
click at [159, 159] on button "Comprovante de rendimentos Concluído: [DATE] (hace 2 meses)" at bounding box center [158, 149] width 109 height 21
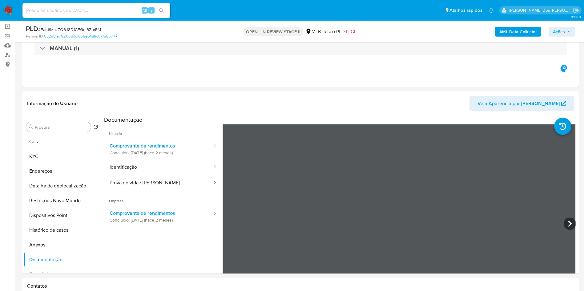
click at [524, 33] on b "AML Data Collector" at bounding box center [518, 32] width 38 height 10
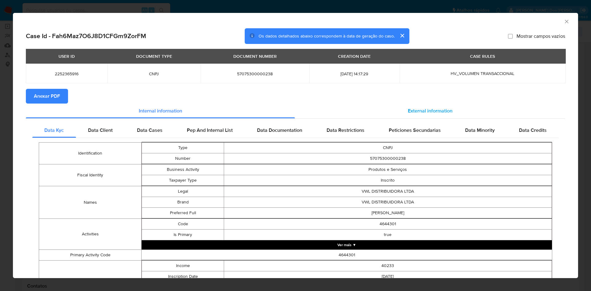
click at [409, 105] on div "External information" at bounding box center [430, 111] width 270 height 15
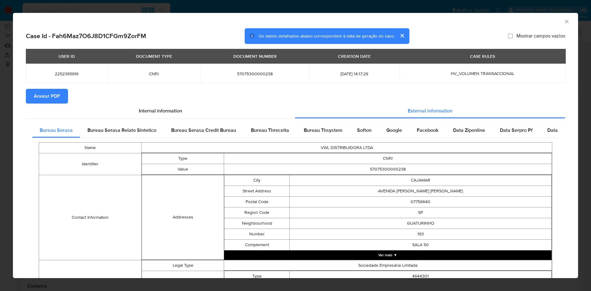
click at [46, 98] on span "Anexar PDF" at bounding box center [47, 97] width 26 height 14
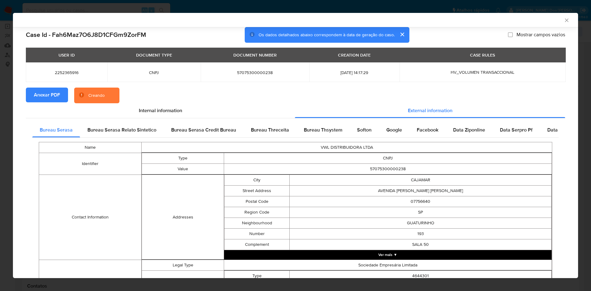
scroll to position [189, 0]
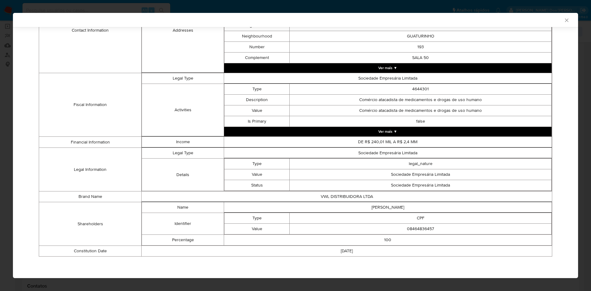
click at [418, 237] on td "100" at bounding box center [388, 240] width 328 height 11
click at [424, 228] on td "08464836457" at bounding box center [421, 229] width 262 height 11
copy td "08464836457"
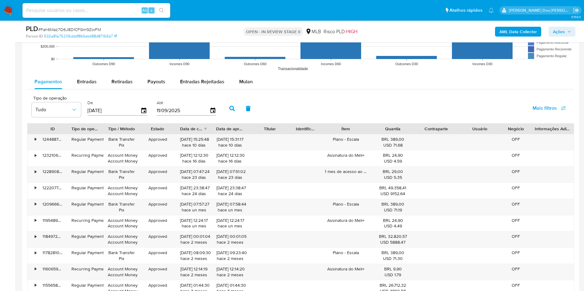
scroll to position [639, 0]
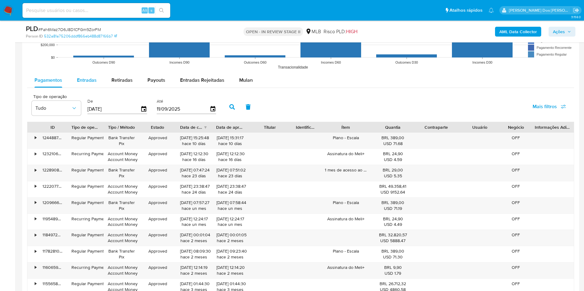
click at [90, 84] on span "Entradas" at bounding box center [87, 80] width 20 height 7
select select "10"
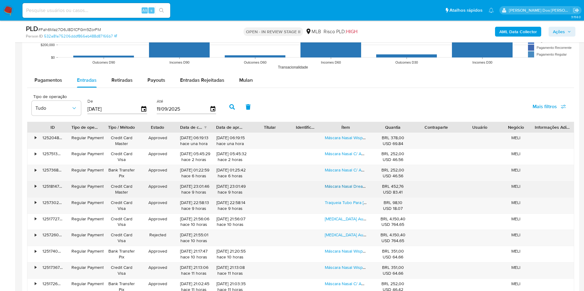
click at [339, 190] on link "Máscara Nasal Dreamwear [PERSON_NAME] +kit 4 Almofadas P/m/g/gg" at bounding box center [392, 186] width 135 height 6
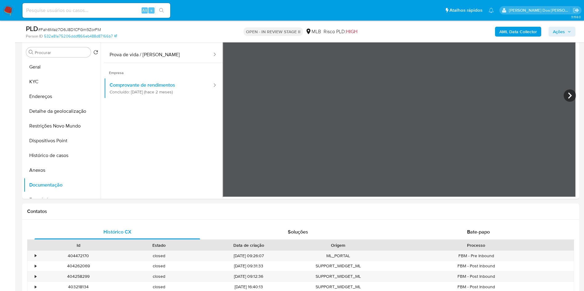
scroll to position [36, 0]
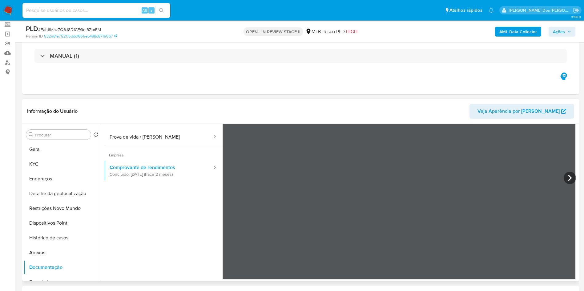
click at [42, 151] on div "Procurar Retornar ao pedido padrão Geral KYC Endereços Detalhe da geolocalizaçã…" at bounding box center [62, 203] width 77 height 157
click at [40, 157] on button "Geral" at bounding box center [60, 149] width 72 height 15
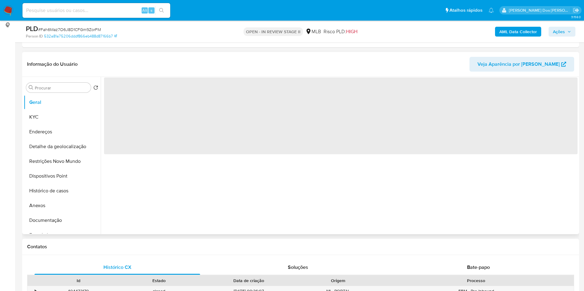
scroll to position [84, 0]
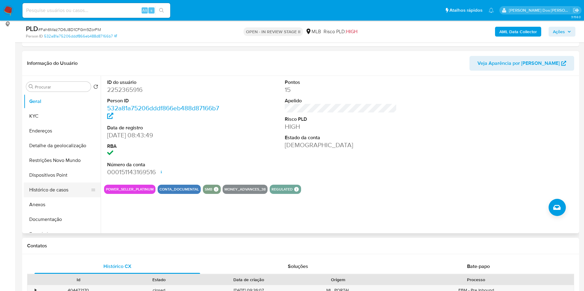
click at [66, 197] on button "Histórico de casos" at bounding box center [60, 190] width 72 height 15
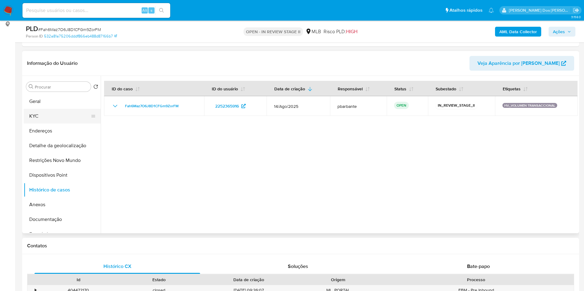
click at [64, 123] on button "KYC" at bounding box center [60, 116] width 72 height 15
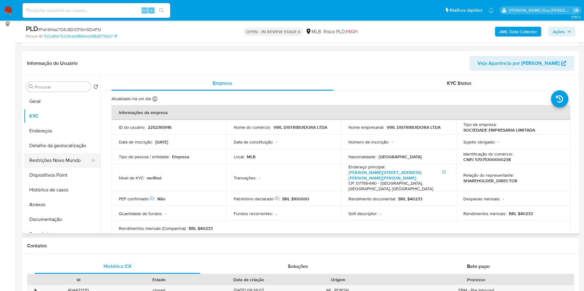
click at [75, 168] on button "Restrições Novo Mundo" at bounding box center [60, 160] width 72 height 15
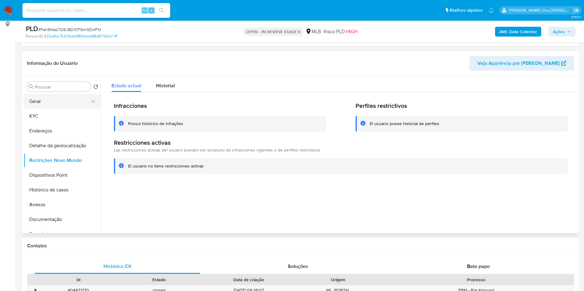
click at [52, 105] on button "Geral" at bounding box center [60, 101] width 72 height 15
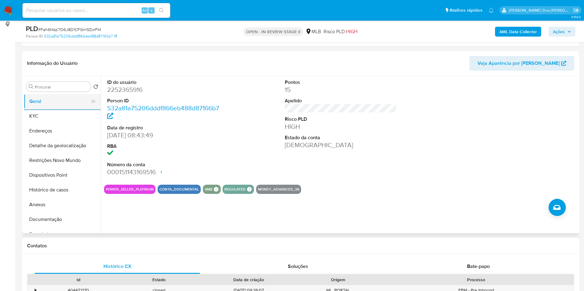
click at [52, 119] on button "KYC" at bounding box center [62, 116] width 77 height 15
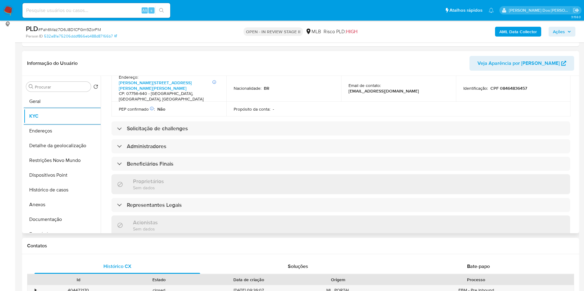
scroll to position [360, 0]
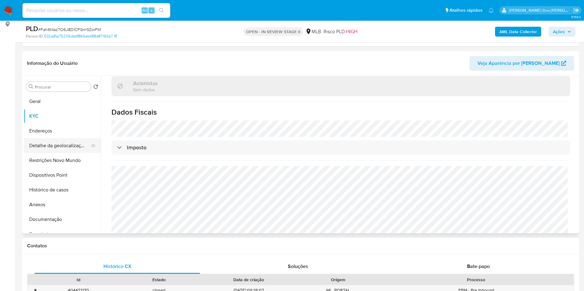
click at [44, 153] on button "Detalhe da geolocalização" at bounding box center [60, 145] width 72 height 15
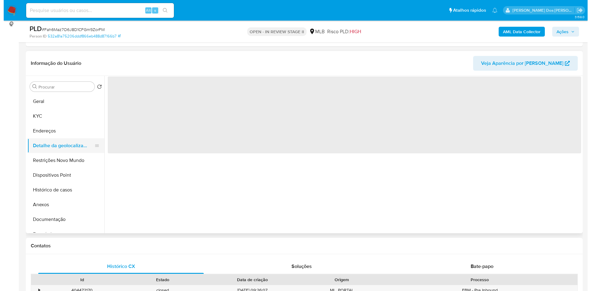
scroll to position [0, 0]
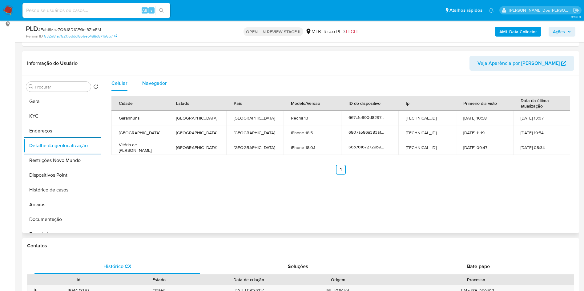
click at [150, 86] on div "Navegador" at bounding box center [154, 83] width 25 height 15
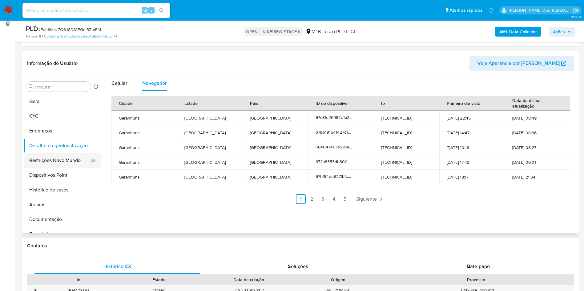
click at [60, 168] on button "Restrições Novo Mundo" at bounding box center [60, 160] width 72 height 15
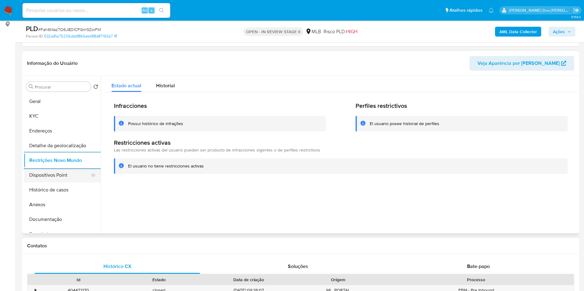
click at [63, 183] on button "Dispositivos Point" at bounding box center [60, 175] width 72 height 15
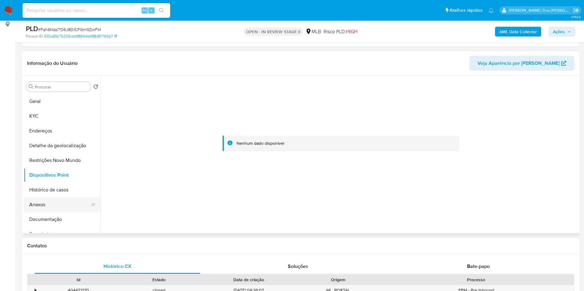
click at [56, 212] on button "Anexos" at bounding box center [60, 205] width 72 height 15
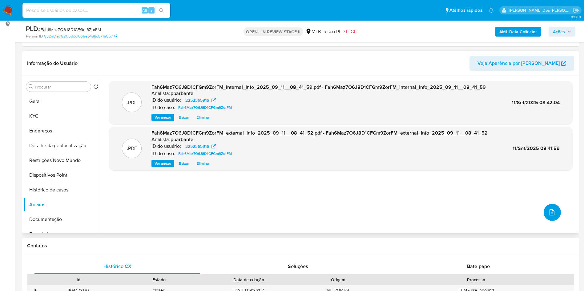
click at [548, 216] on icon "upload-file" at bounding box center [551, 212] width 7 height 7
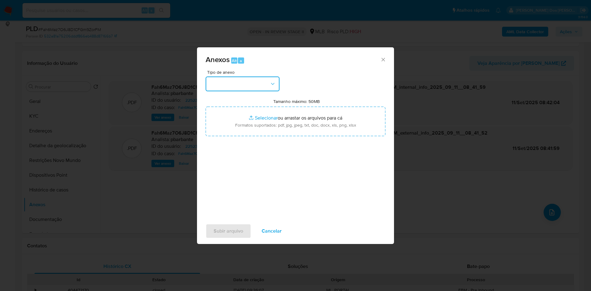
click at [256, 77] on button "button" at bounding box center [243, 84] width 74 height 15
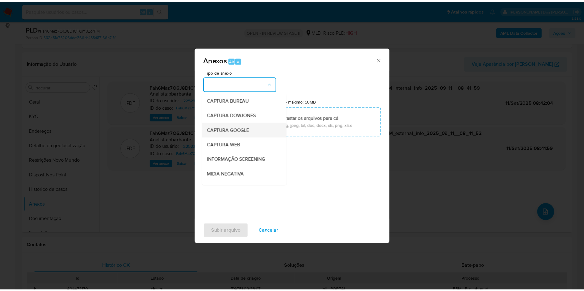
scroll to position [82, 0]
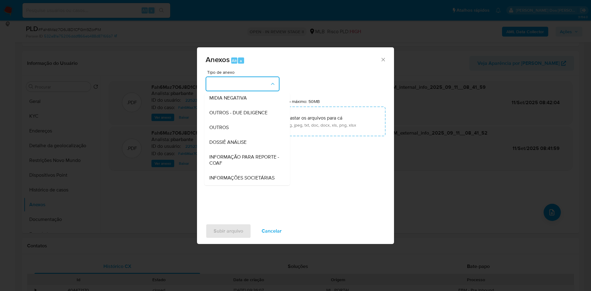
click at [222, 135] on div "DOSSIÊ ANÁLISE" at bounding box center [245, 142] width 72 height 15
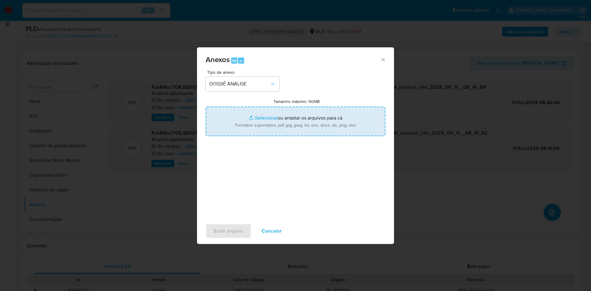
type input "C:\fakepath\Mulan 2252365916_2025_09_10_10_51_31.xlsx"
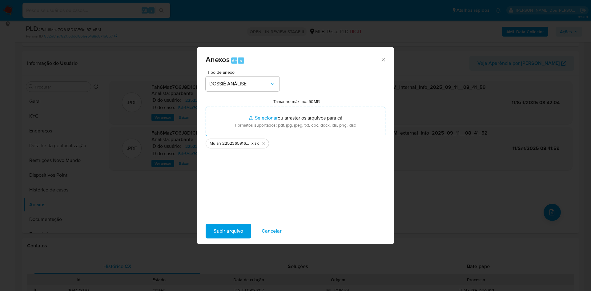
click at [218, 243] on div "Subir arquivo Cancelar" at bounding box center [295, 231] width 197 height 23
click at [220, 238] on span "Subir arquivo" at bounding box center [229, 232] width 30 height 14
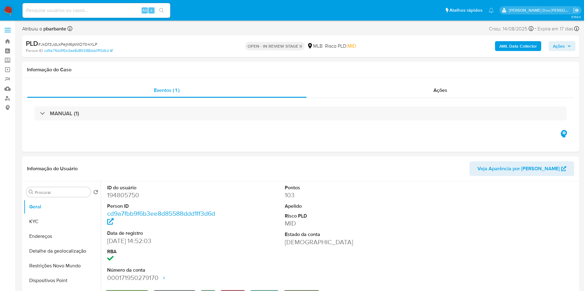
select select "10"
click at [251, 123] on div "MANUAL (1)" at bounding box center [300, 113] width 547 height 31
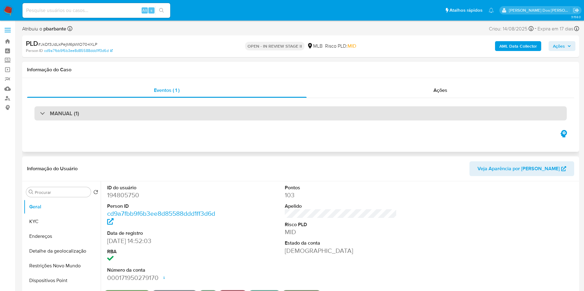
click at [257, 112] on div "MANUAL (1)" at bounding box center [300, 113] width 532 height 14
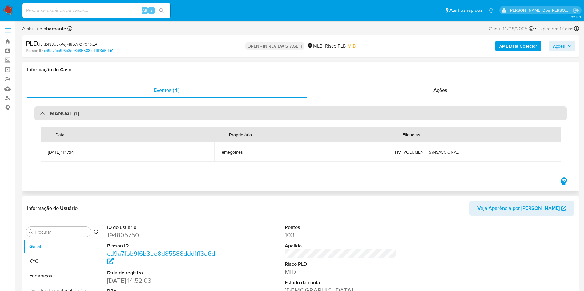
click at [257, 112] on div "MANUAL (1)" at bounding box center [300, 113] width 532 height 14
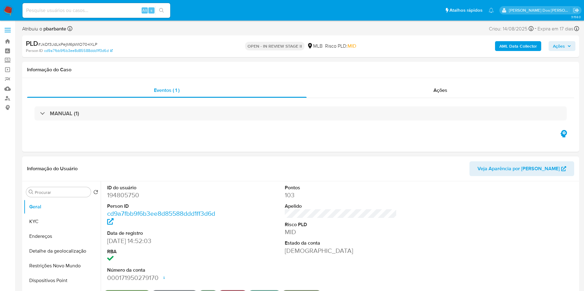
click at [131, 191] on dt "ID do usuário" at bounding box center [163, 188] width 112 height 7
click at [126, 200] on dd "194805750" at bounding box center [163, 195] width 112 height 9
copy dd "194805750"
click at [126, 200] on dd "194805750" at bounding box center [163, 195] width 112 height 9
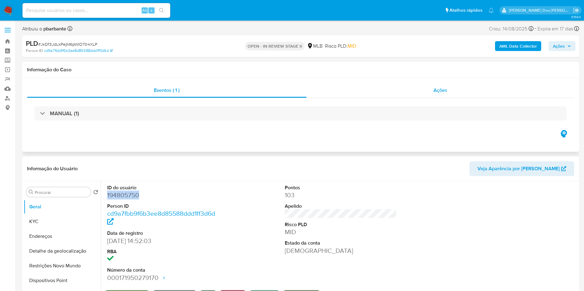
click at [437, 87] on span "Ações" at bounding box center [440, 90] width 14 height 7
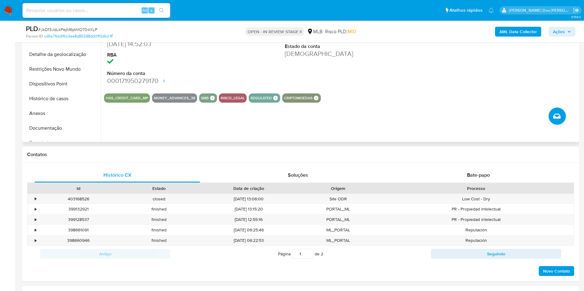
scroll to position [223, 0]
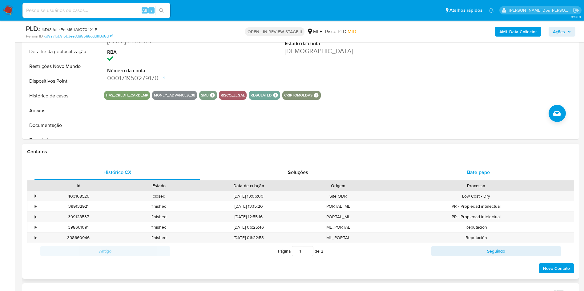
click at [479, 175] on div "Bate-papo" at bounding box center [478, 172] width 166 height 15
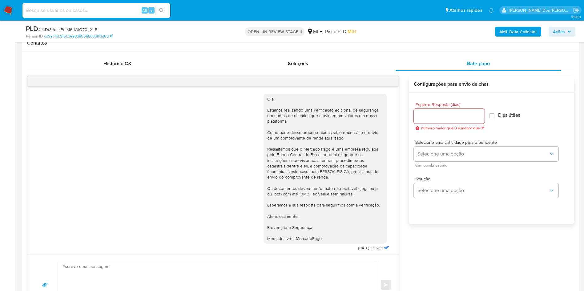
scroll to position [35, 0]
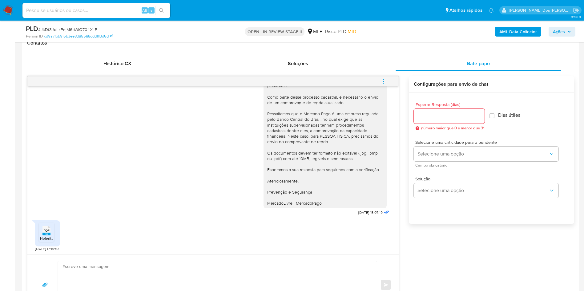
click at [41, 236] on div "PDF PDF" at bounding box center [46, 230] width 13 height 12
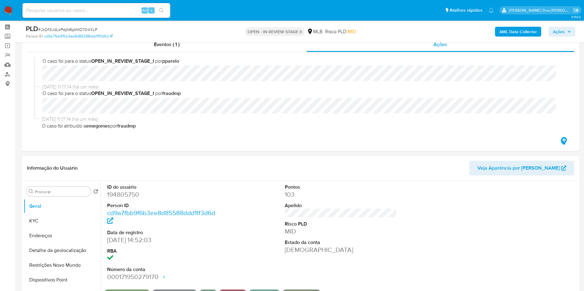
scroll to position [0, 0]
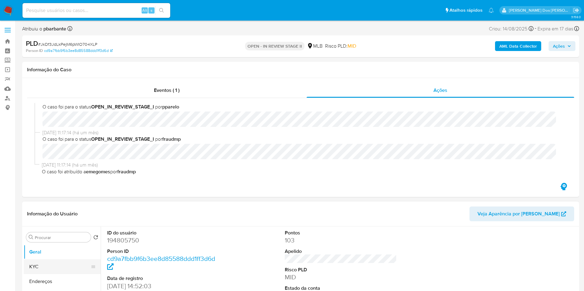
click at [40, 274] on button "KYC" at bounding box center [60, 267] width 72 height 15
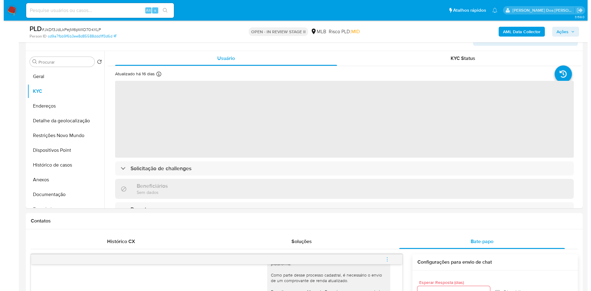
scroll to position [153, 0]
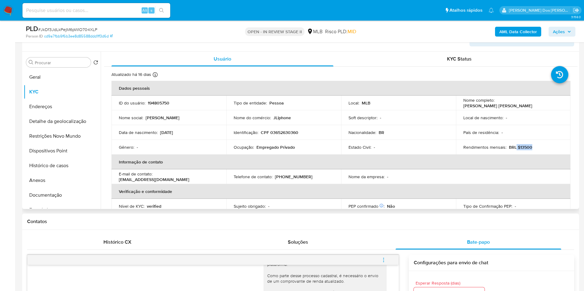
drag, startPoint x: 534, startPoint y: 157, endPoint x: 514, endPoint y: 159, distance: 20.4
click at [514, 150] on div "Rendimentos mensais : BRL $13500" at bounding box center [513, 148] width 100 height 6
copy p "13500"
click at [519, 31] on b "AML Data Collector" at bounding box center [518, 32] width 38 height 10
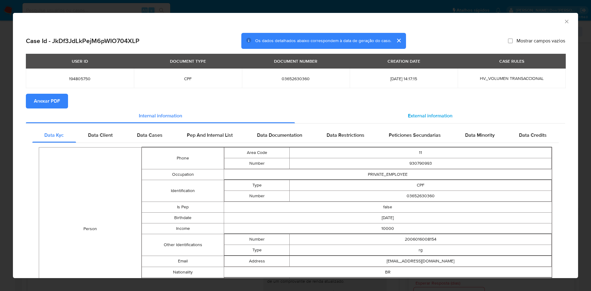
click at [408, 118] on span "External information" at bounding box center [430, 115] width 45 height 7
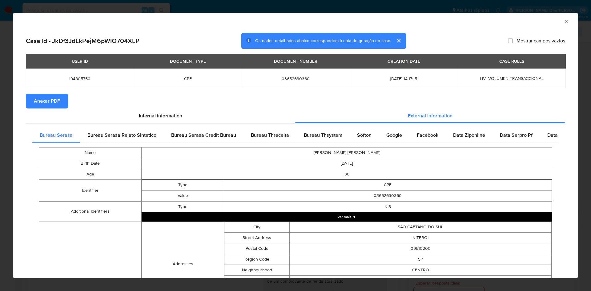
click at [49, 106] on span "Anexar PDF" at bounding box center [47, 101] width 26 height 14
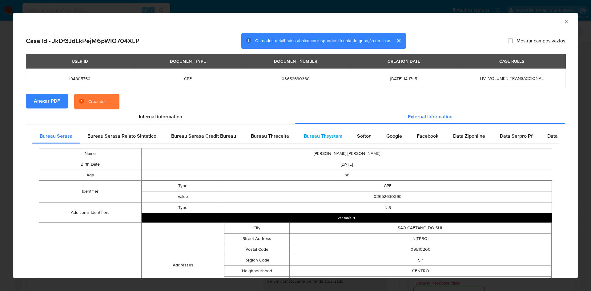
click at [329, 131] on div "Bureau Thsystem" at bounding box center [322, 136] width 53 height 15
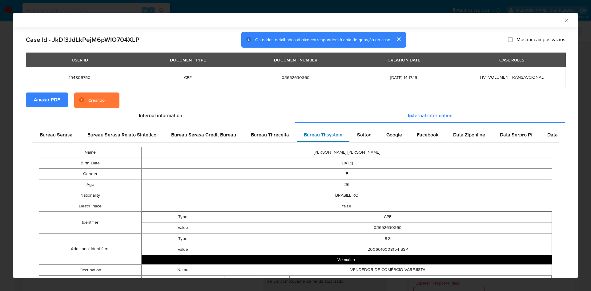
scroll to position [411, 0]
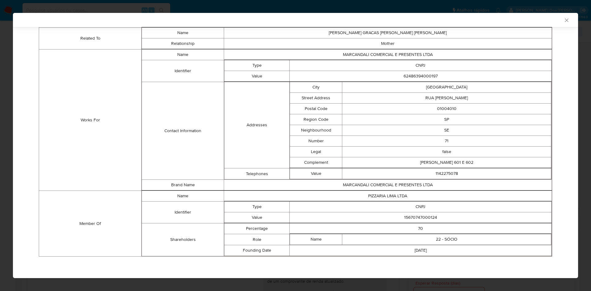
click at [411, 211] on td "CNPJ" at bounding box center [421, 207] width 262 height 11
click at [409, 215] on td "15670747000124" at bounding box center [421, 218] width 262 height 11
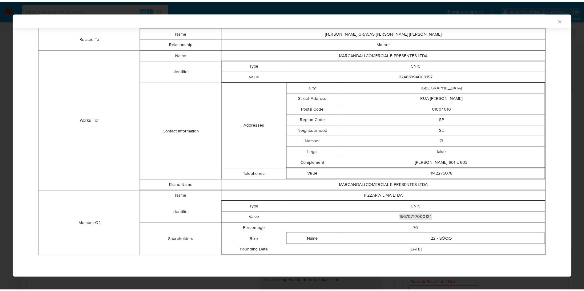
scroll to position [410, 0]
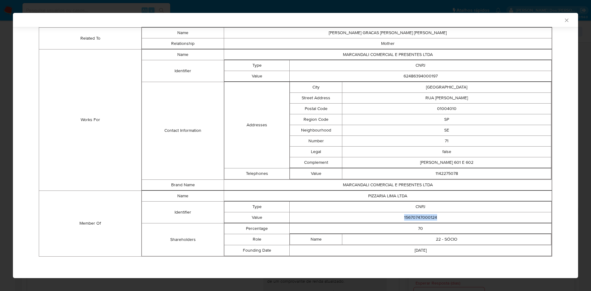
click at [428, 219] on td "15670747000124" at bounding box center [421, 217] width 262 height 11
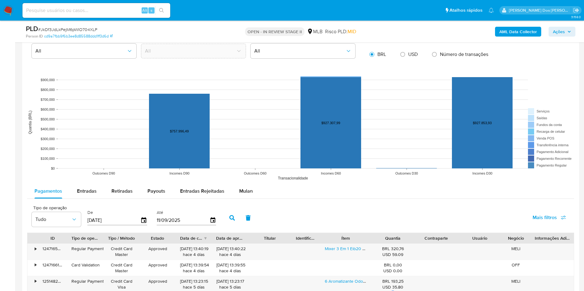
scroll to position [726, 0]
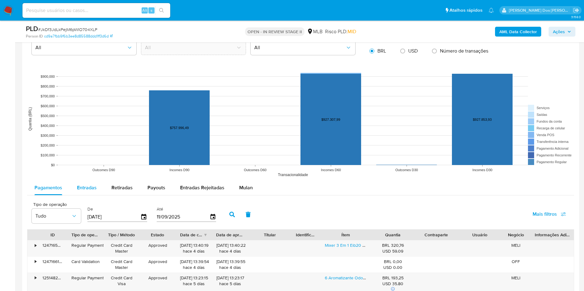
click at [99, 195] on button "Entradas" at bounding box center [87, 188] width 34 height 15
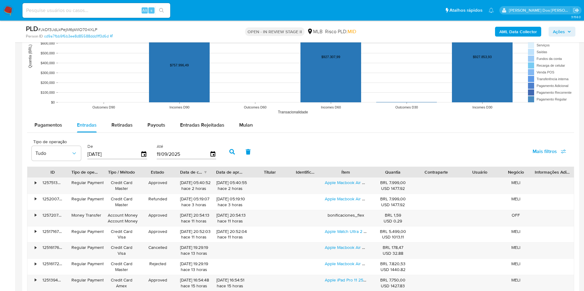
scroll to position [801, 0]
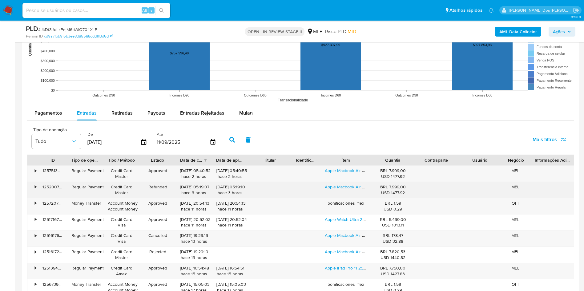
click at [352, 198] on div "Apple Macbook Air M4 Chip 16gb 256ssd 2025 Midnight Preto" at bounding box center [345, 190] width 51 height 16
click at [353, 190] on link "Apple Macbook Air M4 Chip 16gb 256ssd 2025 Midnight Preto" at bounding box center [384, 187] width 119 height 6
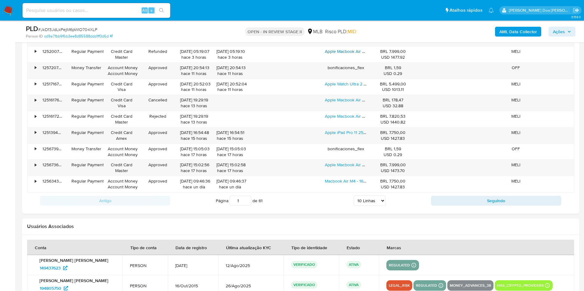
scroll to position [937, 0]
click at [372, 206] on select "5 Linhas 10 Linhas 20 Linhas 25 Linhas 50 Linhas 100 Linhas" at bounding box center [370, 200] width 32 height 10
select select "100"
click at [354, 205] on select "5 Linhas 10 Linhas 20 Linhas 25 Linhas 50 Linhas 100 Linhas" at bounding box center [370, 200] width 32 height 10
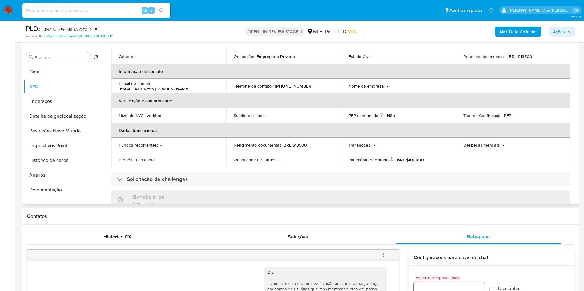
scroll to position [0, 0]
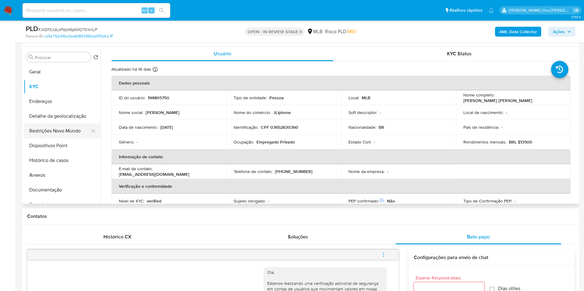
click at [70, 138] on button "Restrições Novo Mundo" at bounding box center [60, 131] width 72 height 15
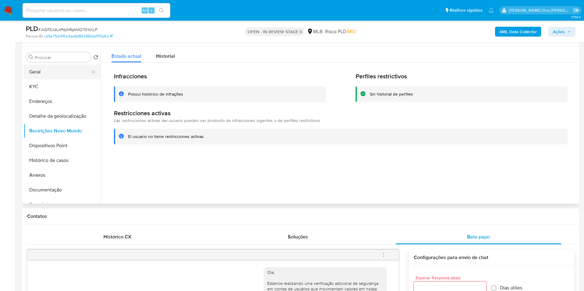
click at [54, 79] on button "Geral" at bounding box center [60, 72] width 72 height 15
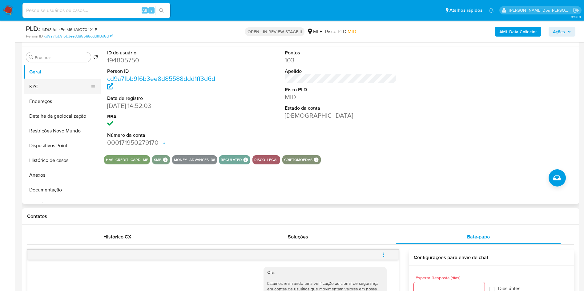
click at [43, 94] on button "KYC" at bounding box center [60, 86] width 72 height 15
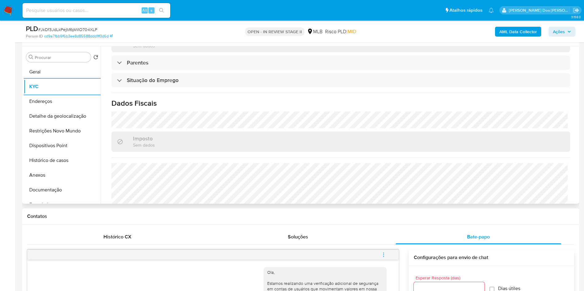
scroll to position [256, 0]
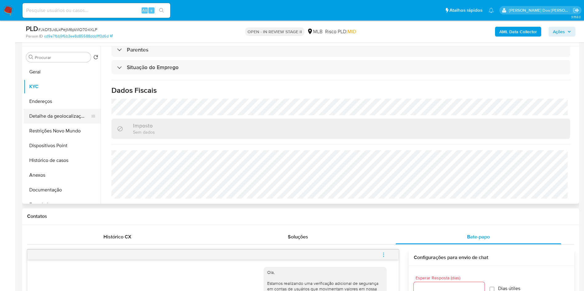
click at [50, 124] on button "Detalhe da geolocalização" at bounding box center [60, 116] width 72 height 15
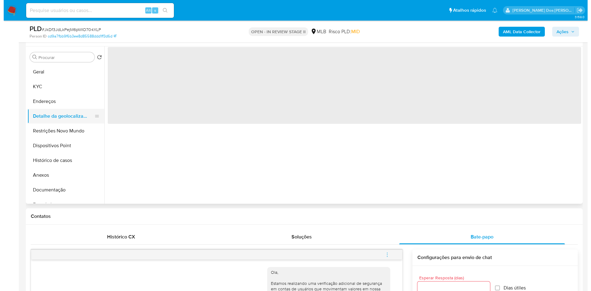
scroll to position [0, 0]
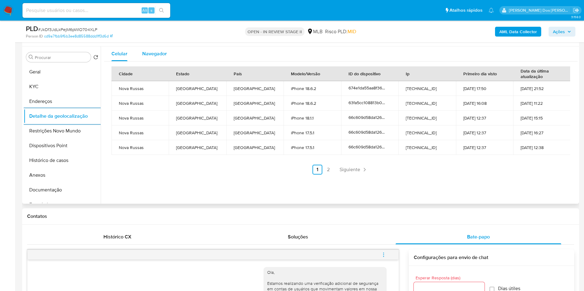
click at [156, 58] on div "Navegador" at bounding box center [154, 53] width 25 height 15
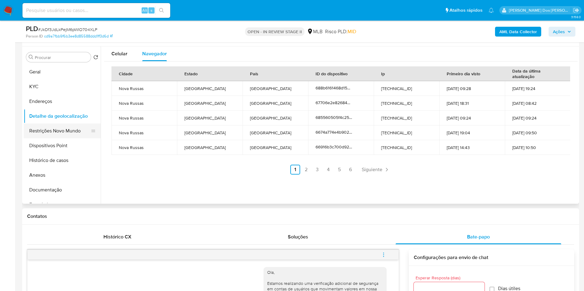
click at [53, 138] on button "Restrições Novo Mundo" at bounding box center [60, 131] width 72 height 15
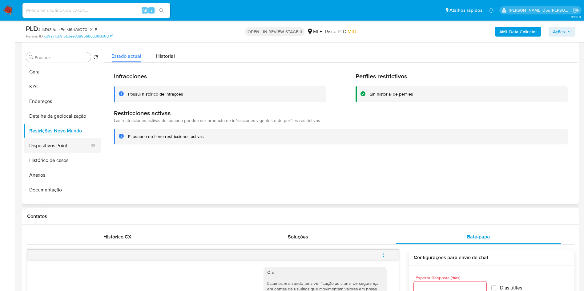
click at [46, 153] on button "Dispositivos Point" at bounding box center [60, 145] width 72 height 15
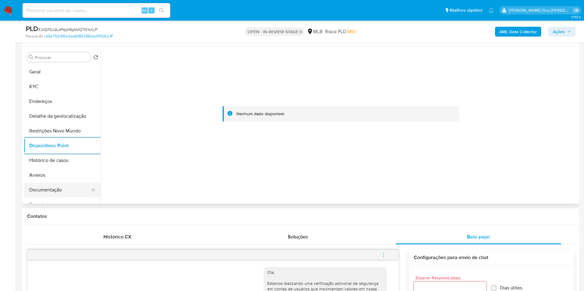
click at [52, 197] on button "Documentação" at bounding box center [60, 190] width 72 height 15
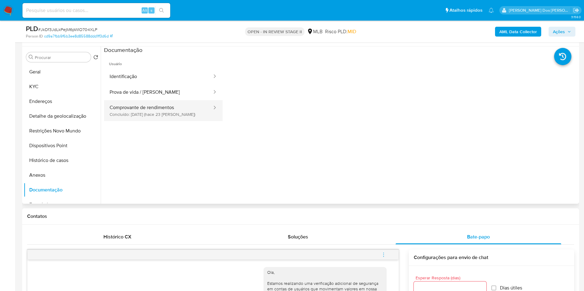
click at [138, 113] on button "Comprovante de rendimentos Concluído: 19/08/2025 (hace 23 días)" at bounding box center [158, 110] width 109 height 21
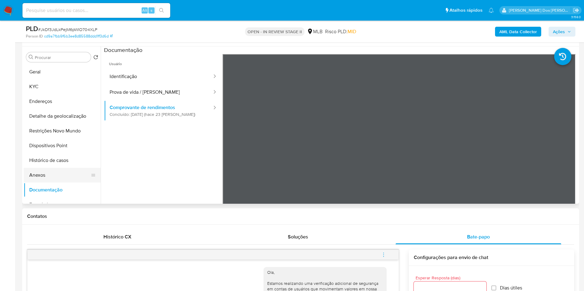
click at [43, 183] on button "Anexos" at bounding box center [60, 175] width 72 height 15
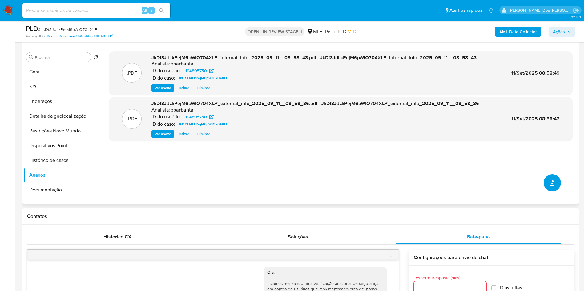
click at [548, 187] on icon "upload-file" at bounding box center [551, 182] width 7 height 7
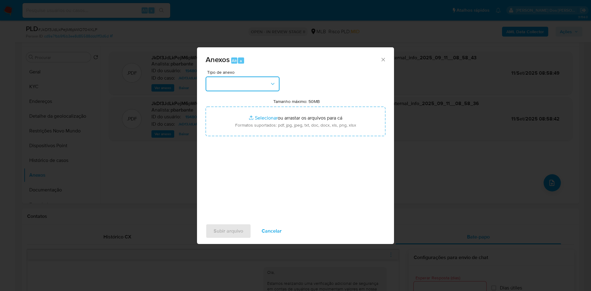
click at [251, 77] on button "button" at bounding box center [243, 84] width 74 height 15
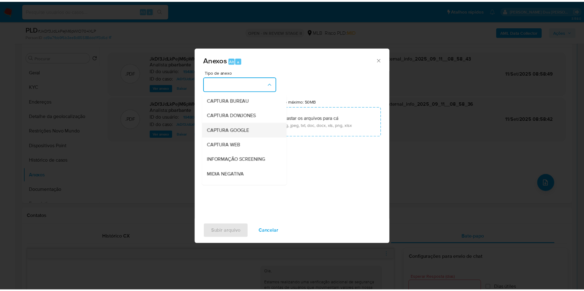
scroll to position [82, 0]
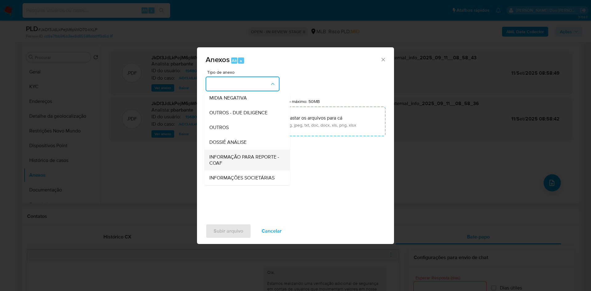
click at [226, 154] on span "INFORMAÇÃO PARA REPORTE - COAF" at bounding box center [245, 160] width 72 height 12
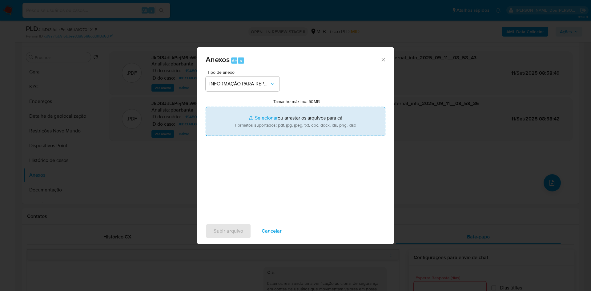
type input "C:\fakepath\Mulan 194805750_2025_09_10_10_54_29.xlsx"
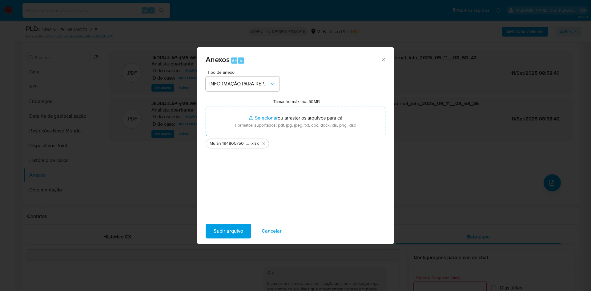
click at [214, 233] on span "Subir arquivo" at bounding box center [229, 232] width 30 height 14
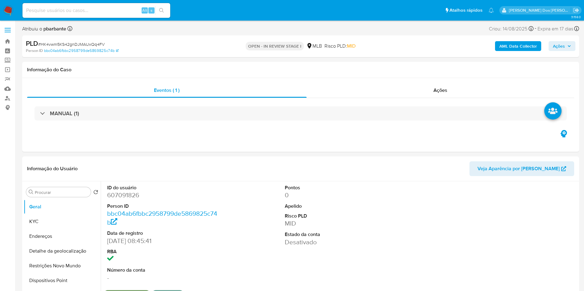
select select "10"
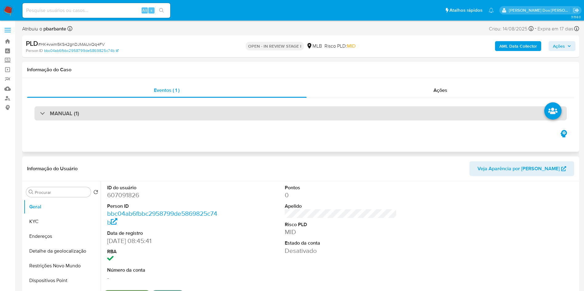
click at [284, 107] on div "MANUAL (1)" at bounding box center [300, 113] width 532 height 14
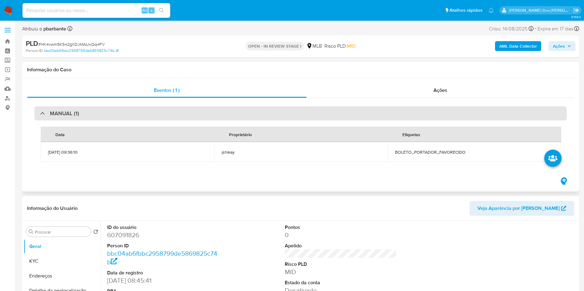
click at [284, 107] on div "MANUAL (1)" at bounding box center [300, 113] width 532 height 14
